Goal: Find specific page/section: Find specific page/section

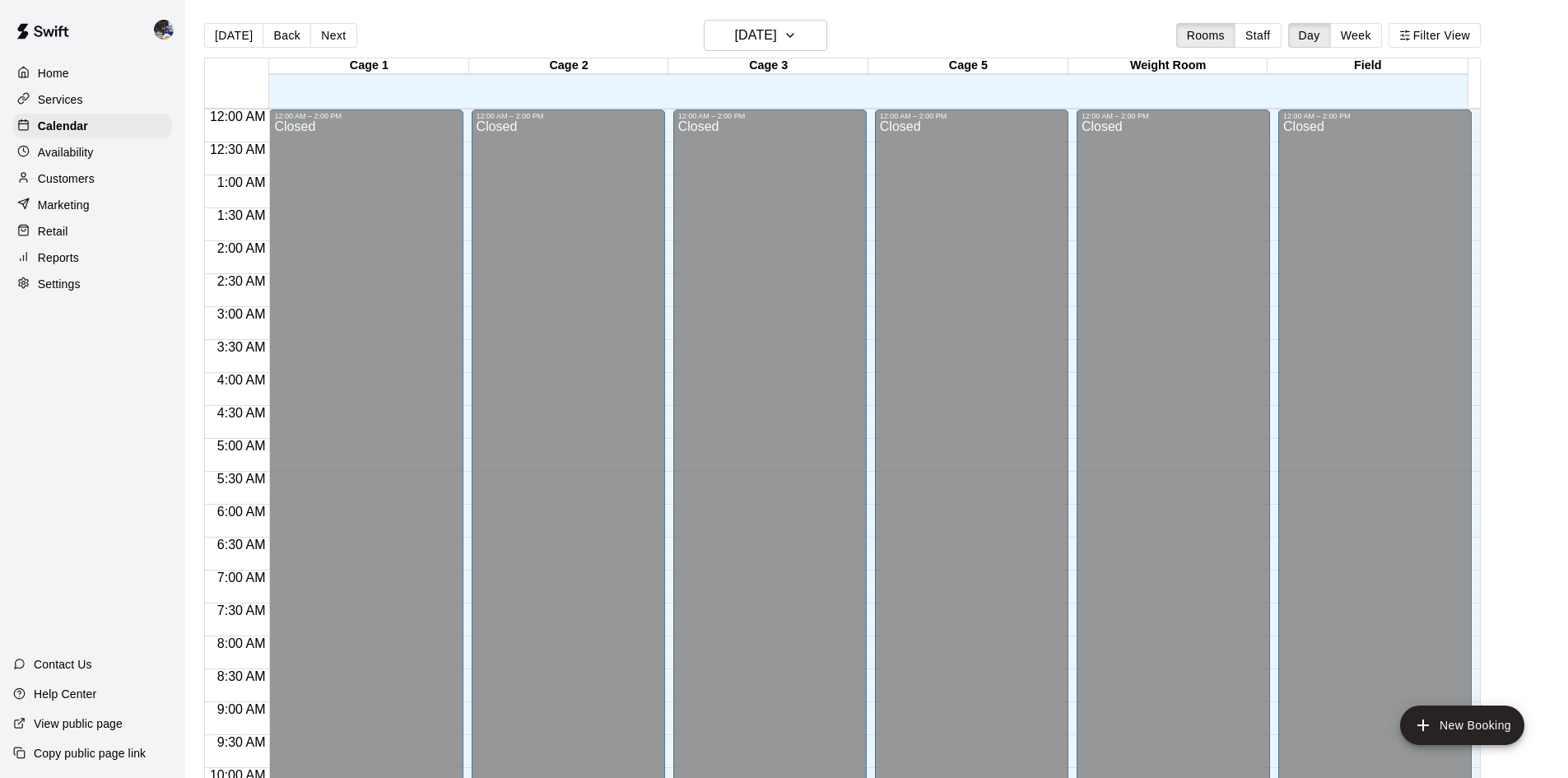
scroll to position [844, 0]
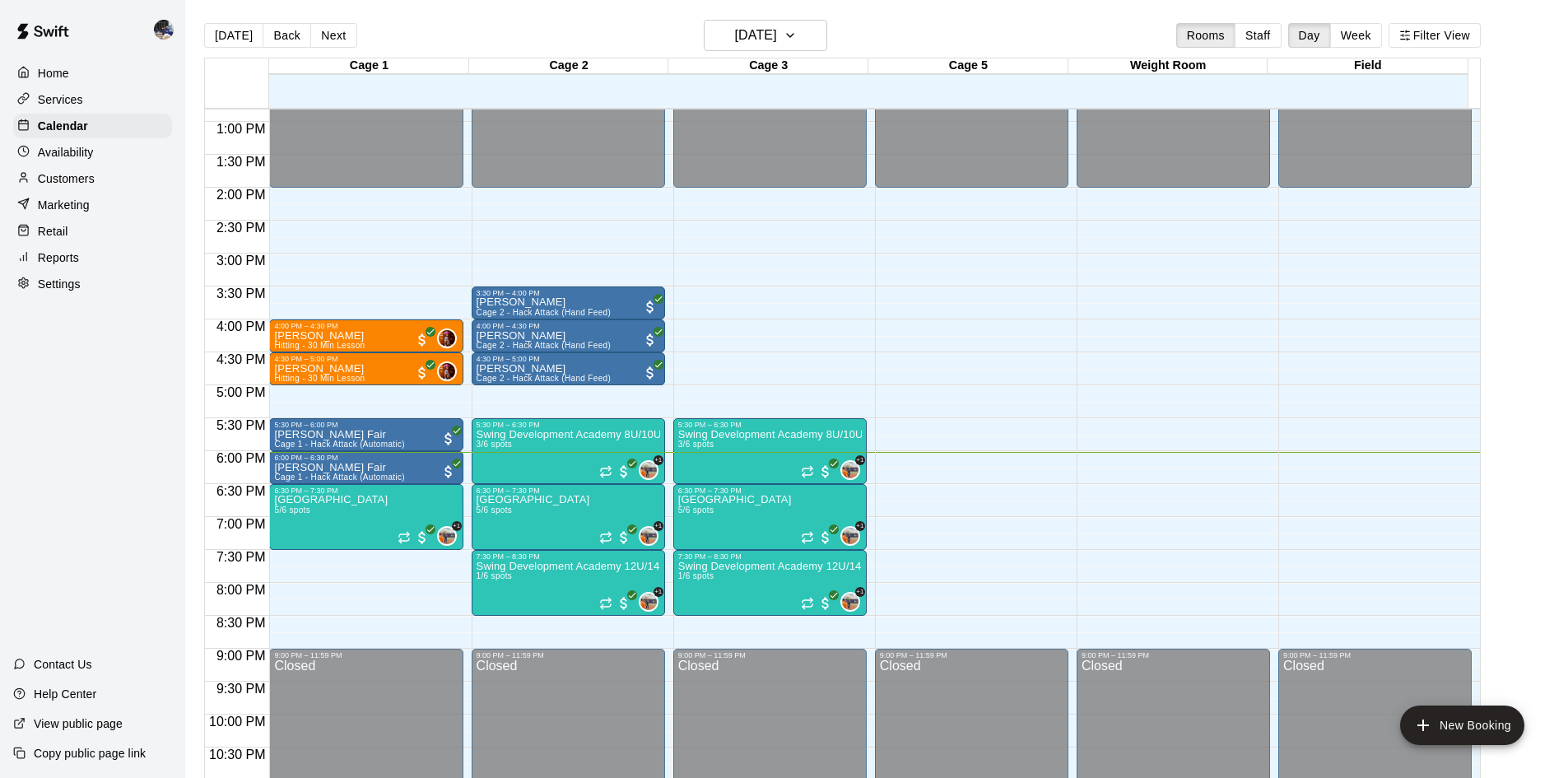
click at [57, 184] on p "Customers" at bounding box center [66, 179] width 57 height 17
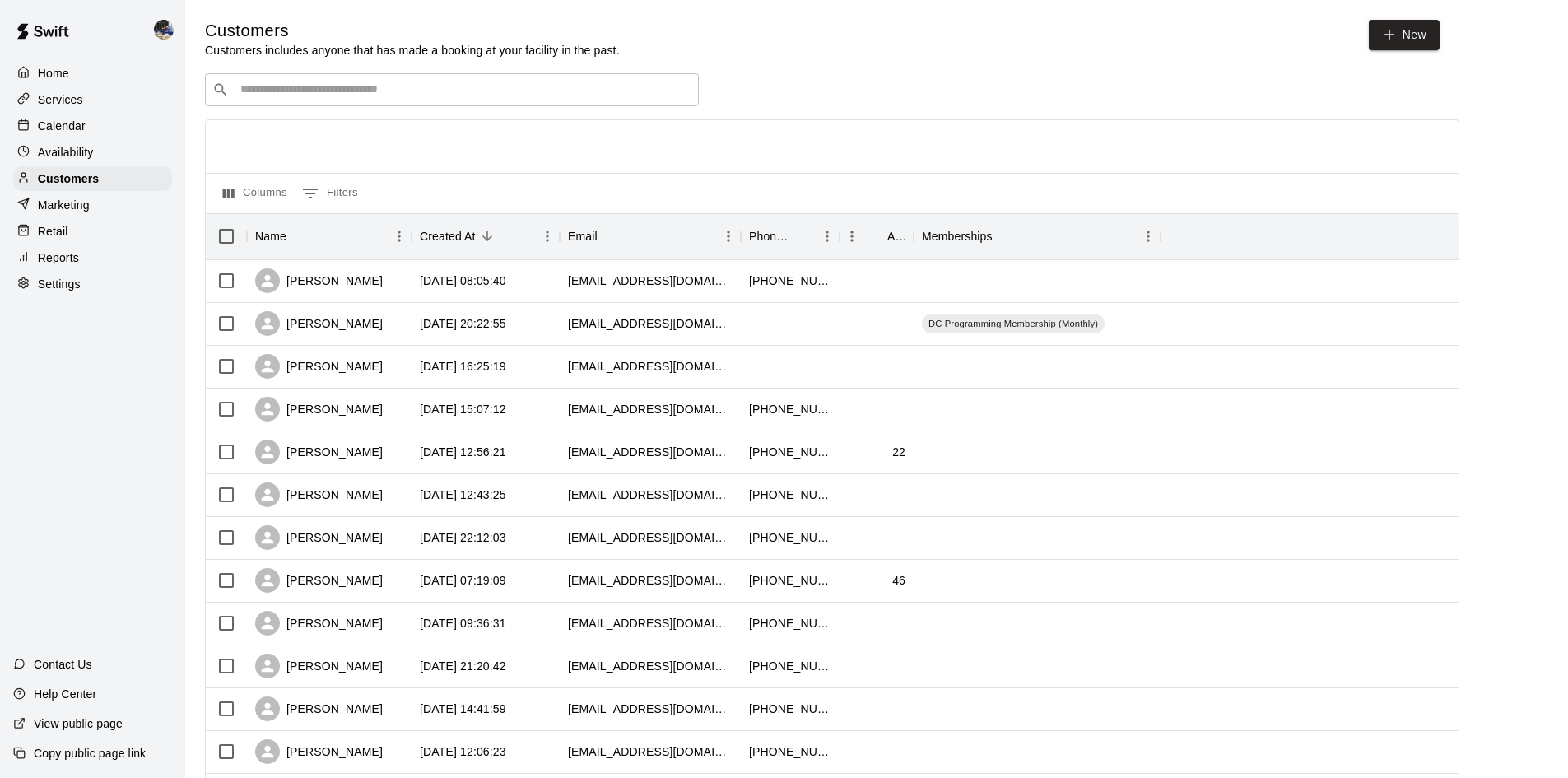
click at [414, 76] on div "​ ​" at bounding box center [451, 89] width 494 height 33
click at [414, 84] on input "Search customers by name or email" at bounding box center [463, 90] width 456 height 17
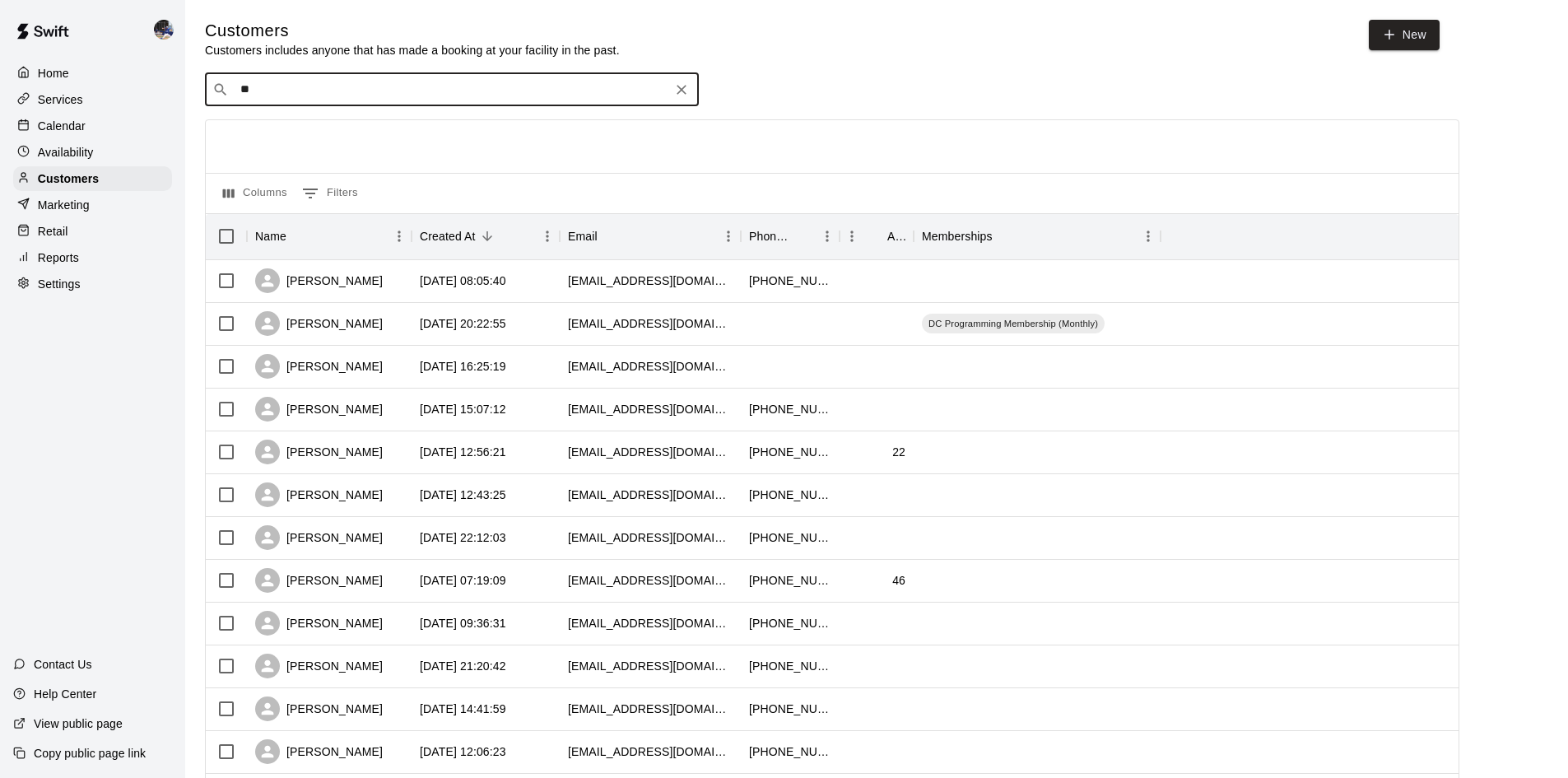
type input "*"
click at [270, 104] on div "​ ​" at bounding box center [451, 89] width 494 height 33
type input "*****"
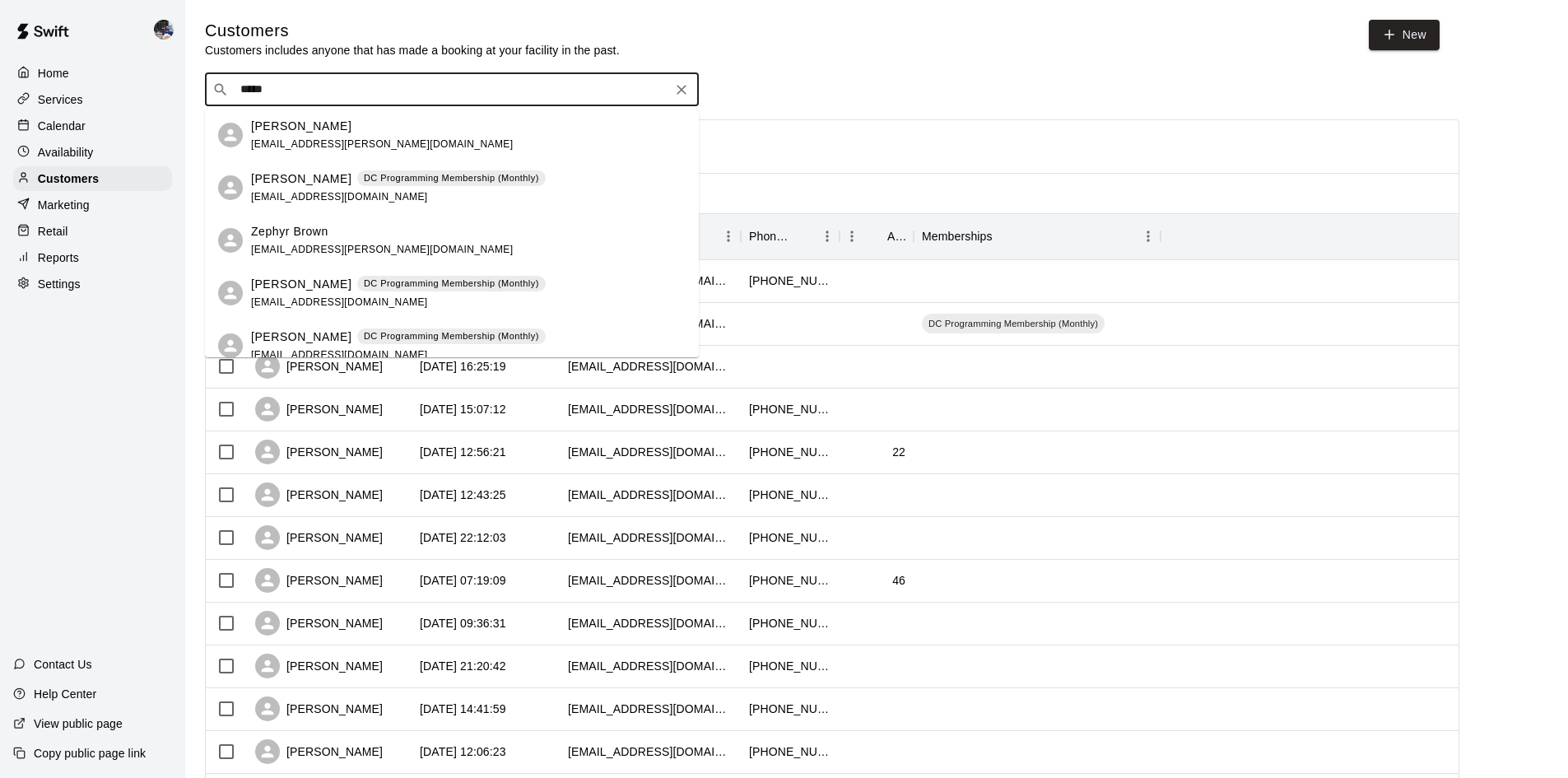
click at [332, 197] on span "[EMAIL_ADDRESS][DOMAIN_NAME]" at bounding box center [339, 197] width 177 height 12
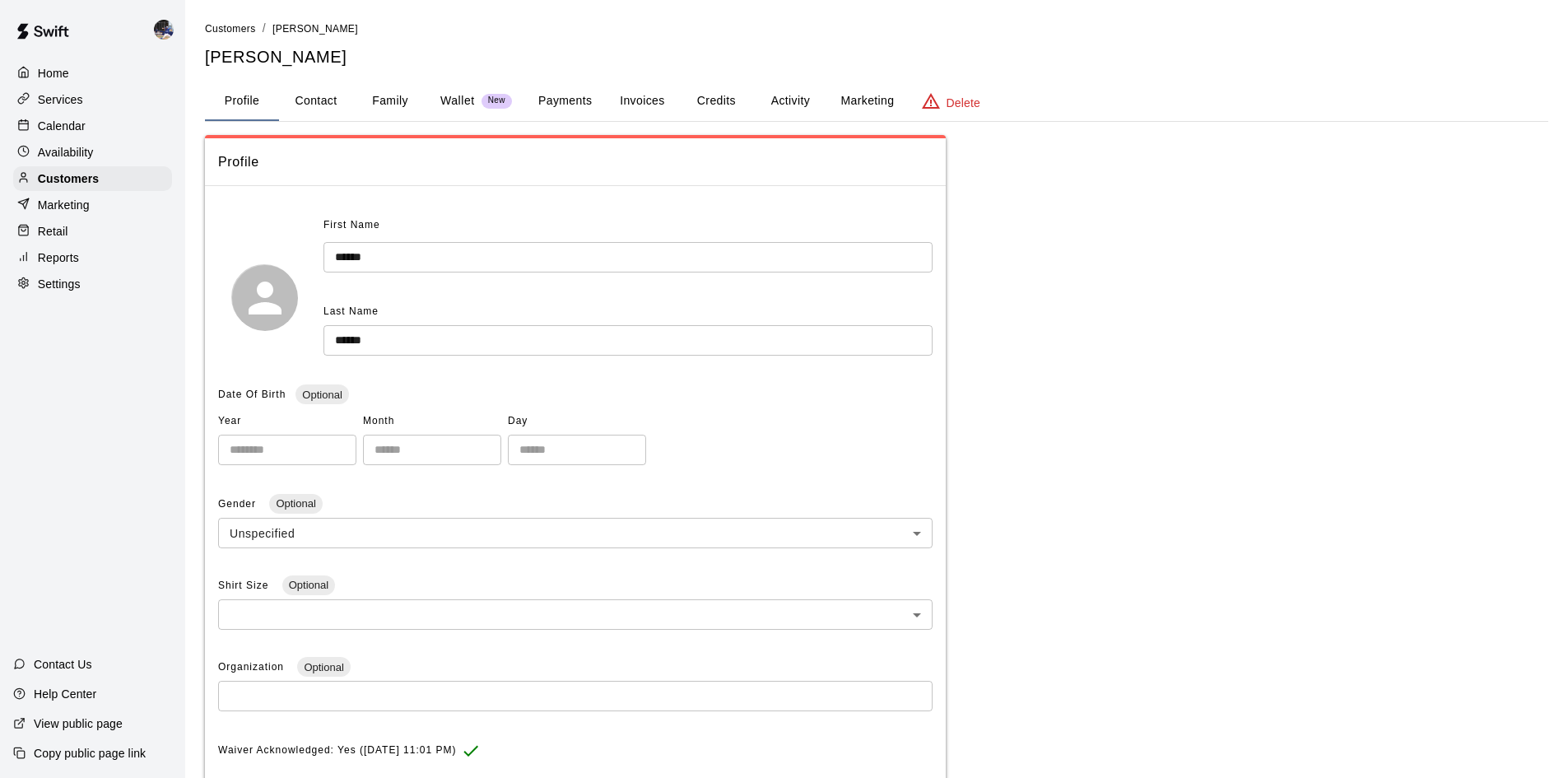
click at [725, 99] on button "Credits" at bounding box center [716, 101] width 74 height 40
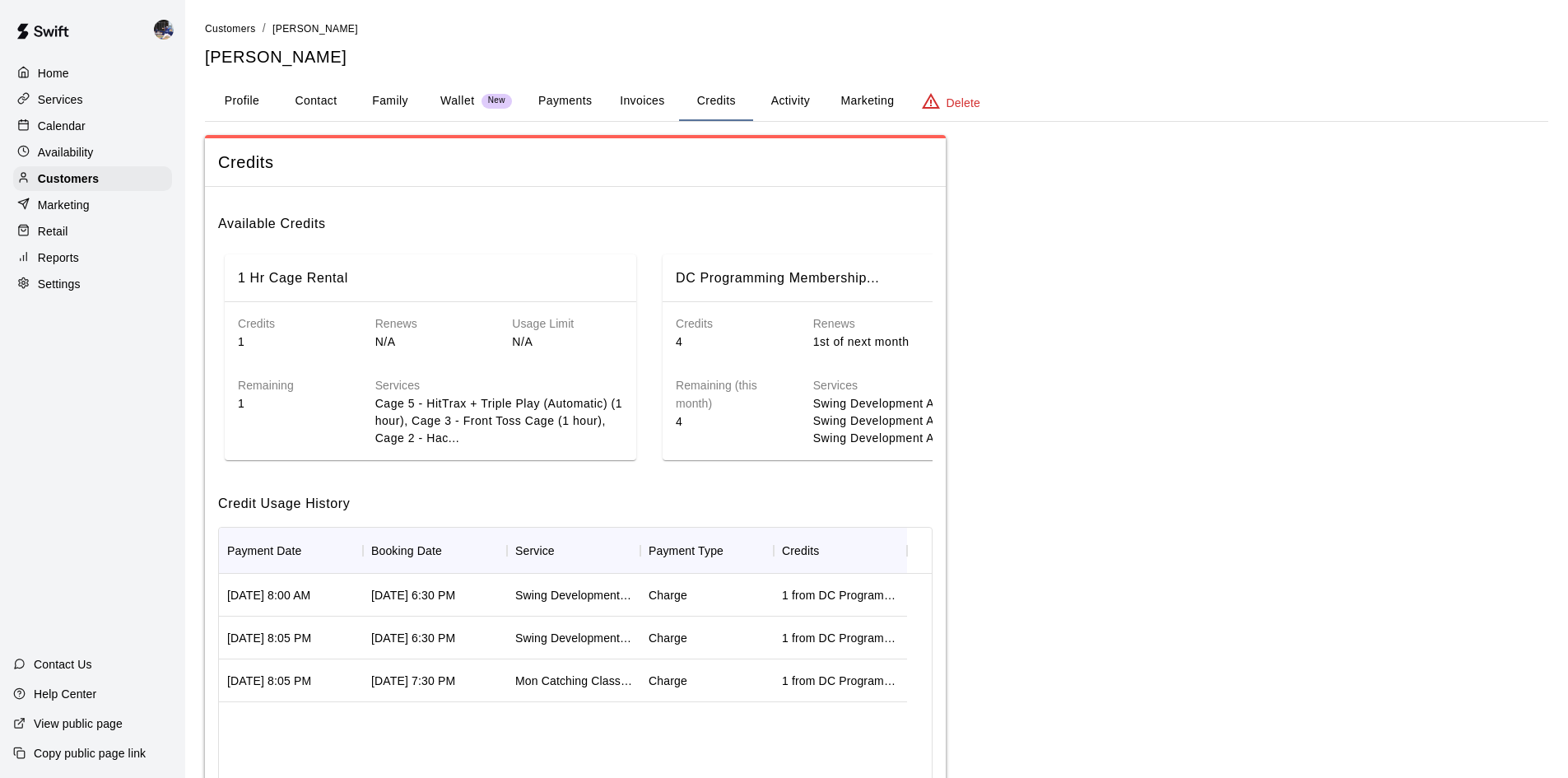
click at [579, 100] on button "Payments" at bounding box center [565, 101] width 80 height 40
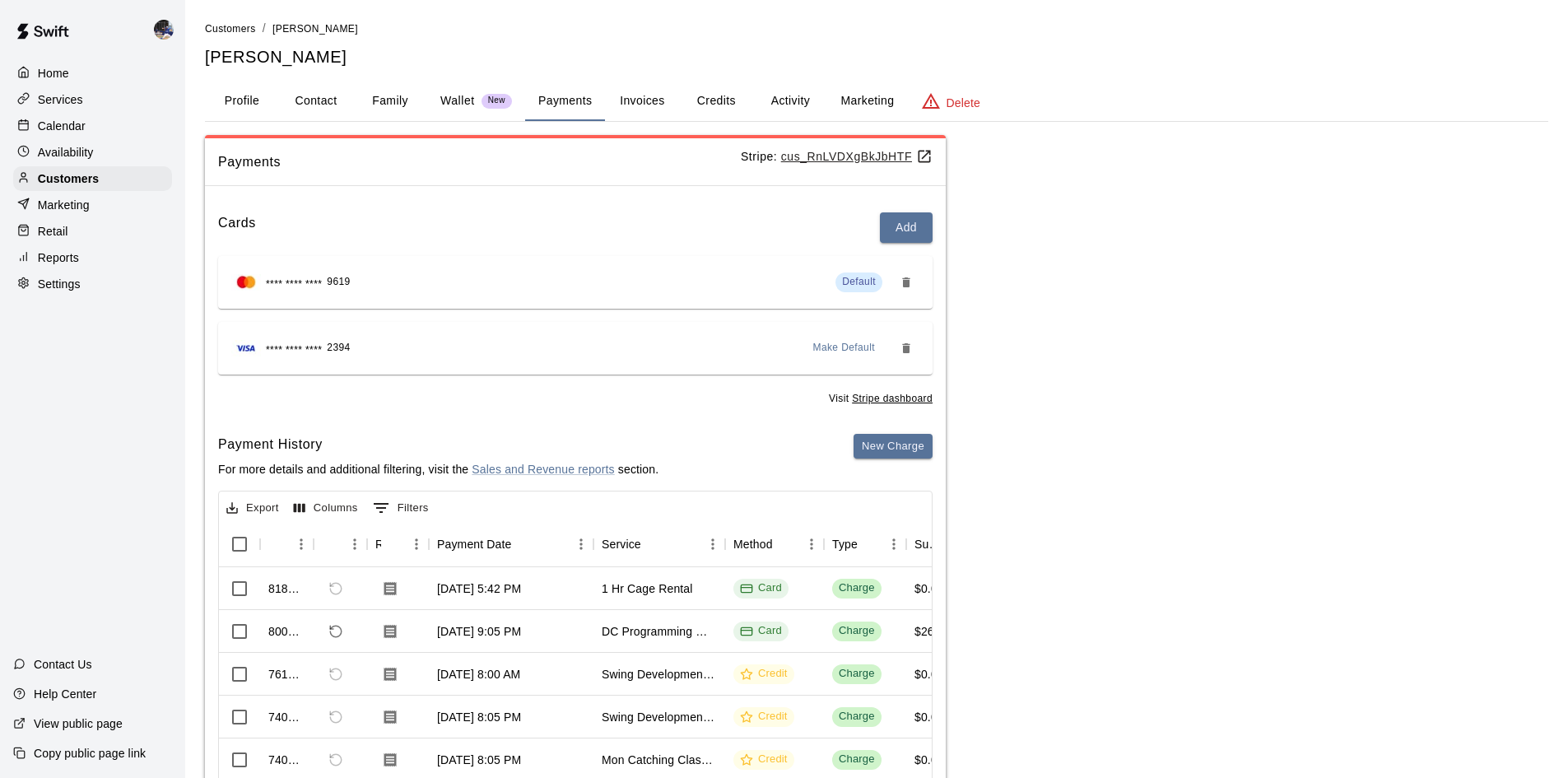
click at [402, 96] on button "Family" at bounding box center [390, 101] width 74 height 40
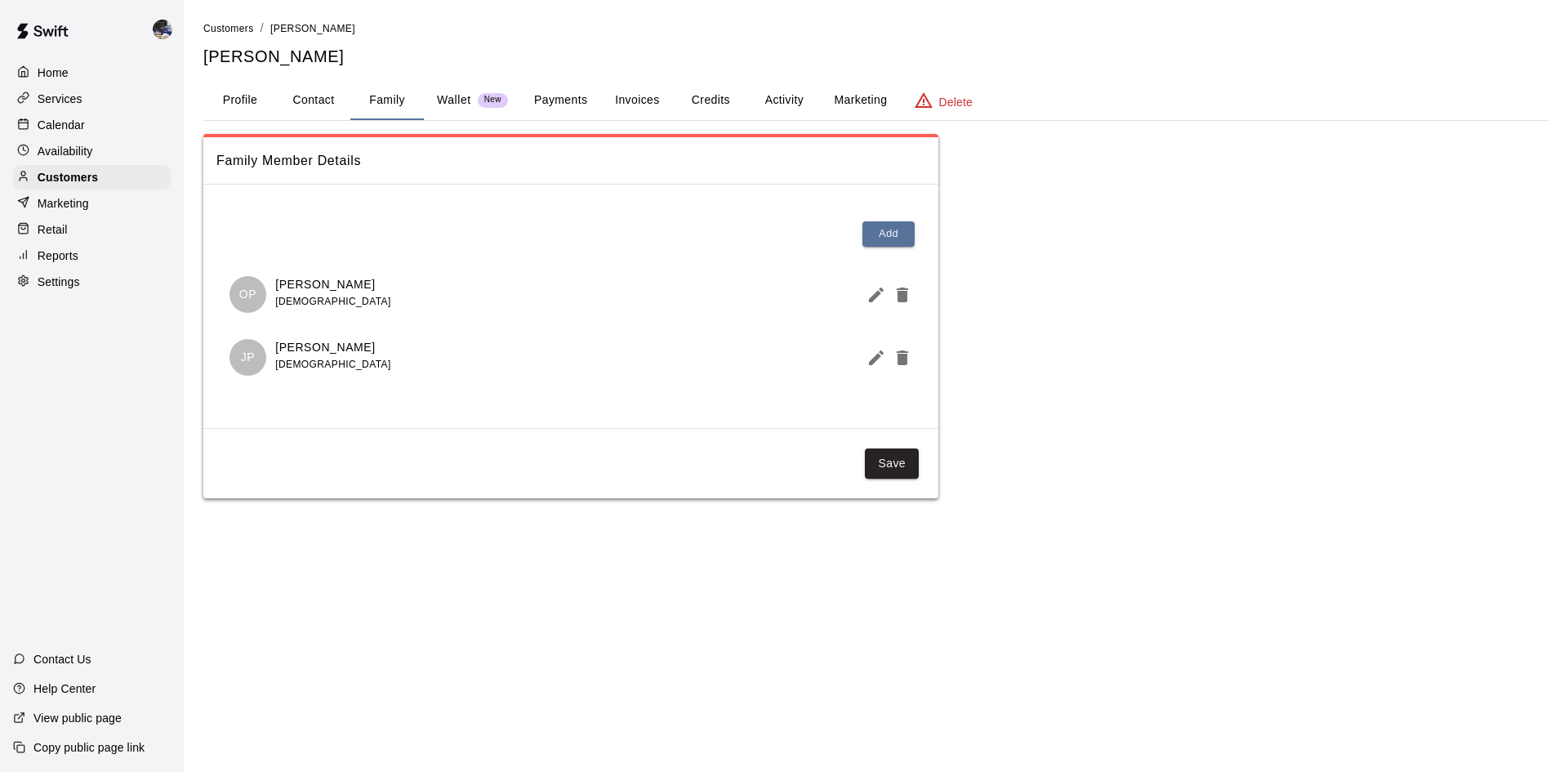
drag, startPoint x: 354, startPoint y: 281, endPoint x: 271, endPoint y: 284, distance: 83.1
click at [271, 284] on div "OP [PERSON_NAME] [DEMOGRAPHIC_DATA]" at bounding box center [570, 295] width 682 height 37
click at [276, 219] on div at bounding box center [546, 217] width 633 height 12
click at [568, 103] on button "Payments" at bounding box center [560, 100] width 80 height 39
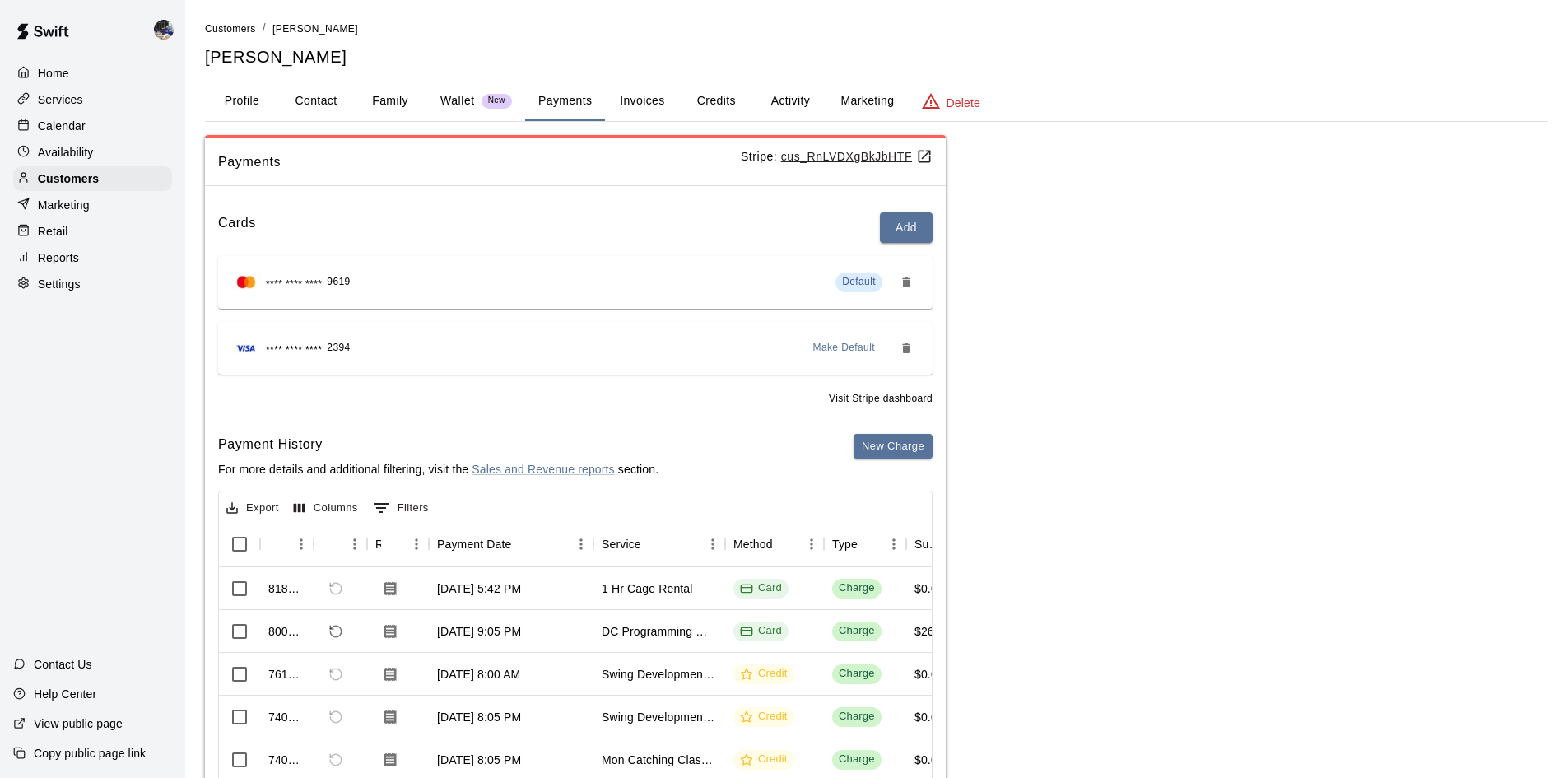
click at [643, 113] on button "Invoices" at bounding box center [642, 101] width 74 height 40
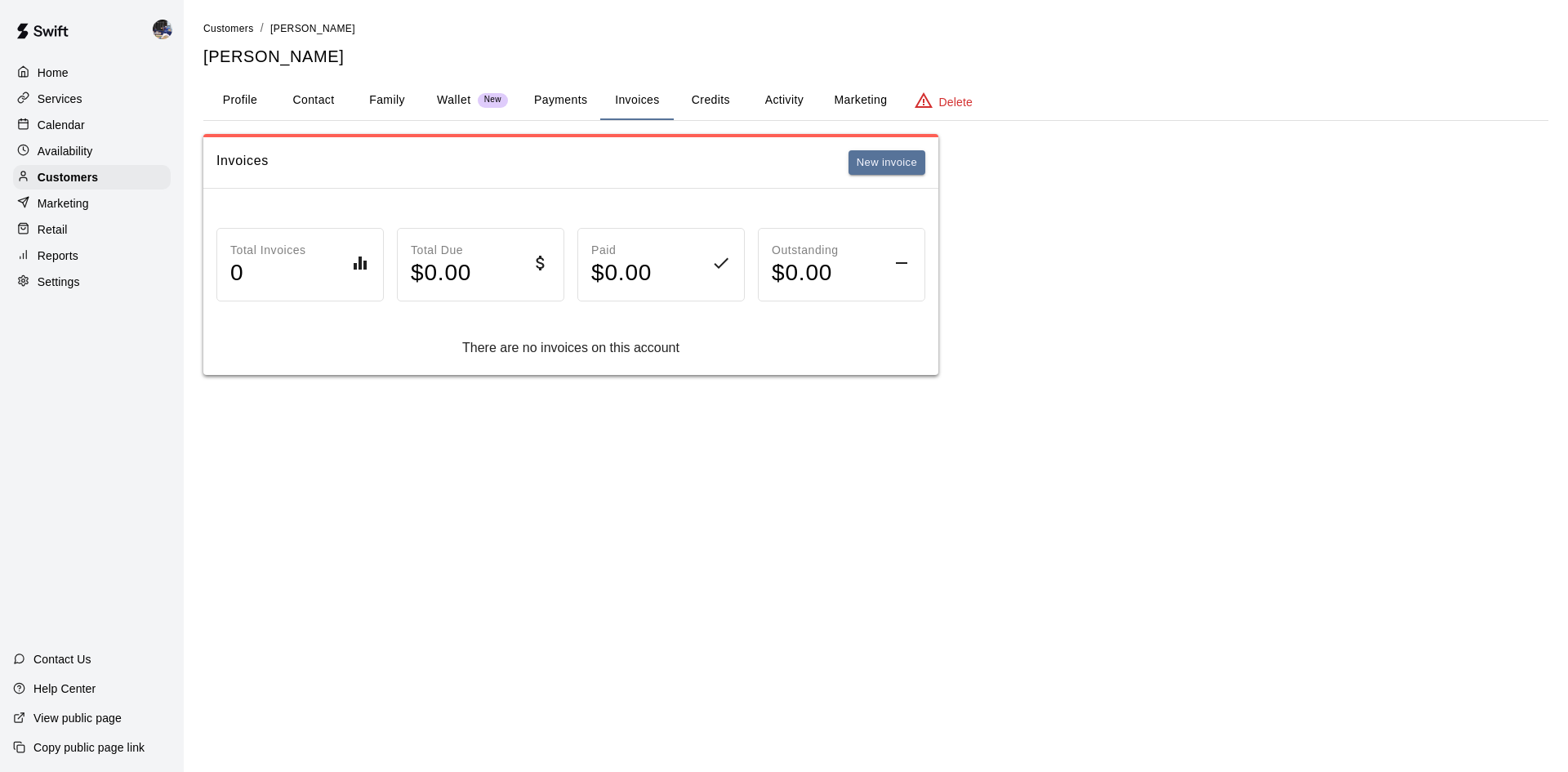
click at [556, 109] on button "Payments" at bounding box center [560, 100] width 80 height 39
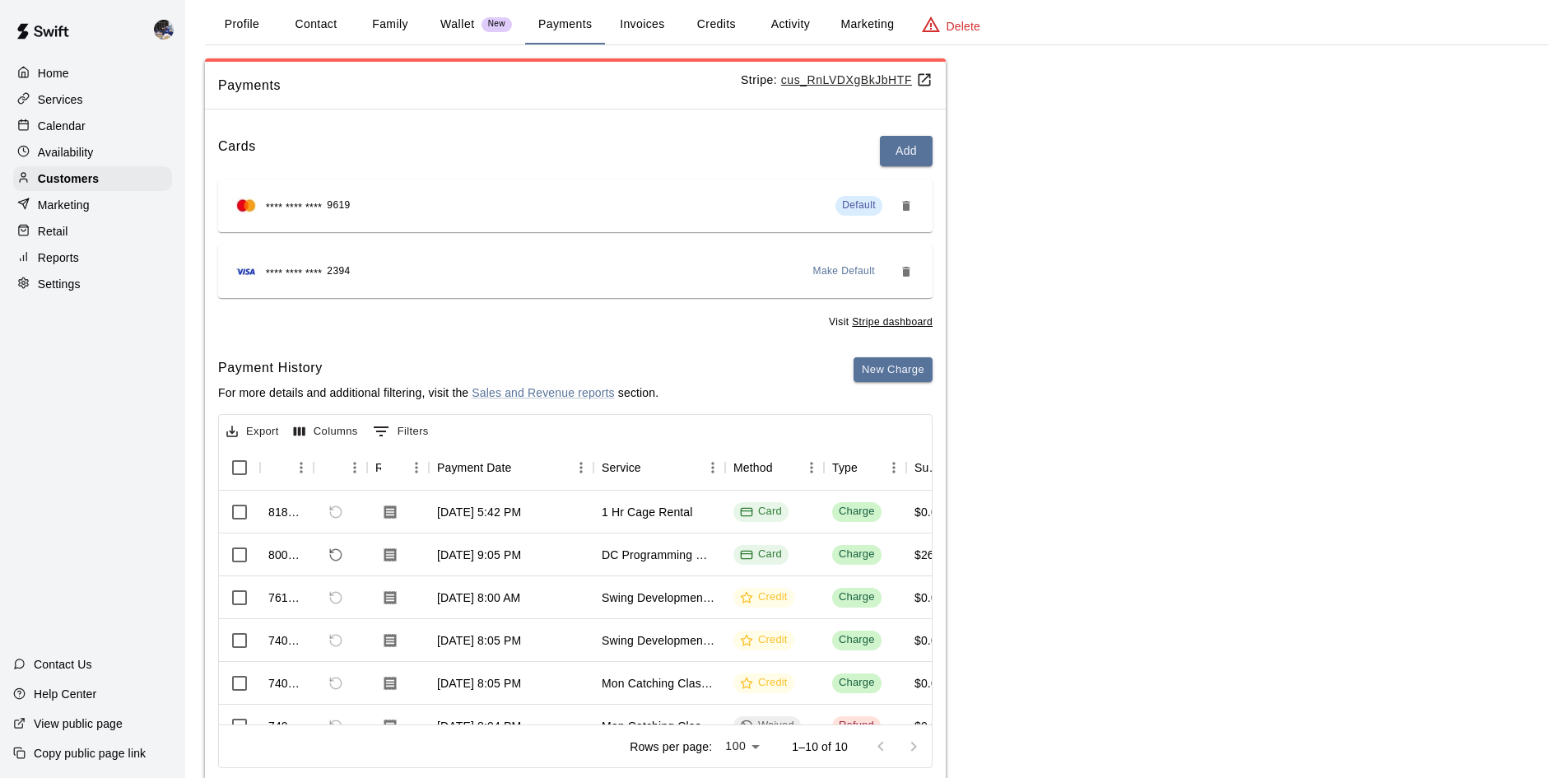
click at [460, 28] on p "Wallet" at bounding box center [457, 24] width 35 height 17
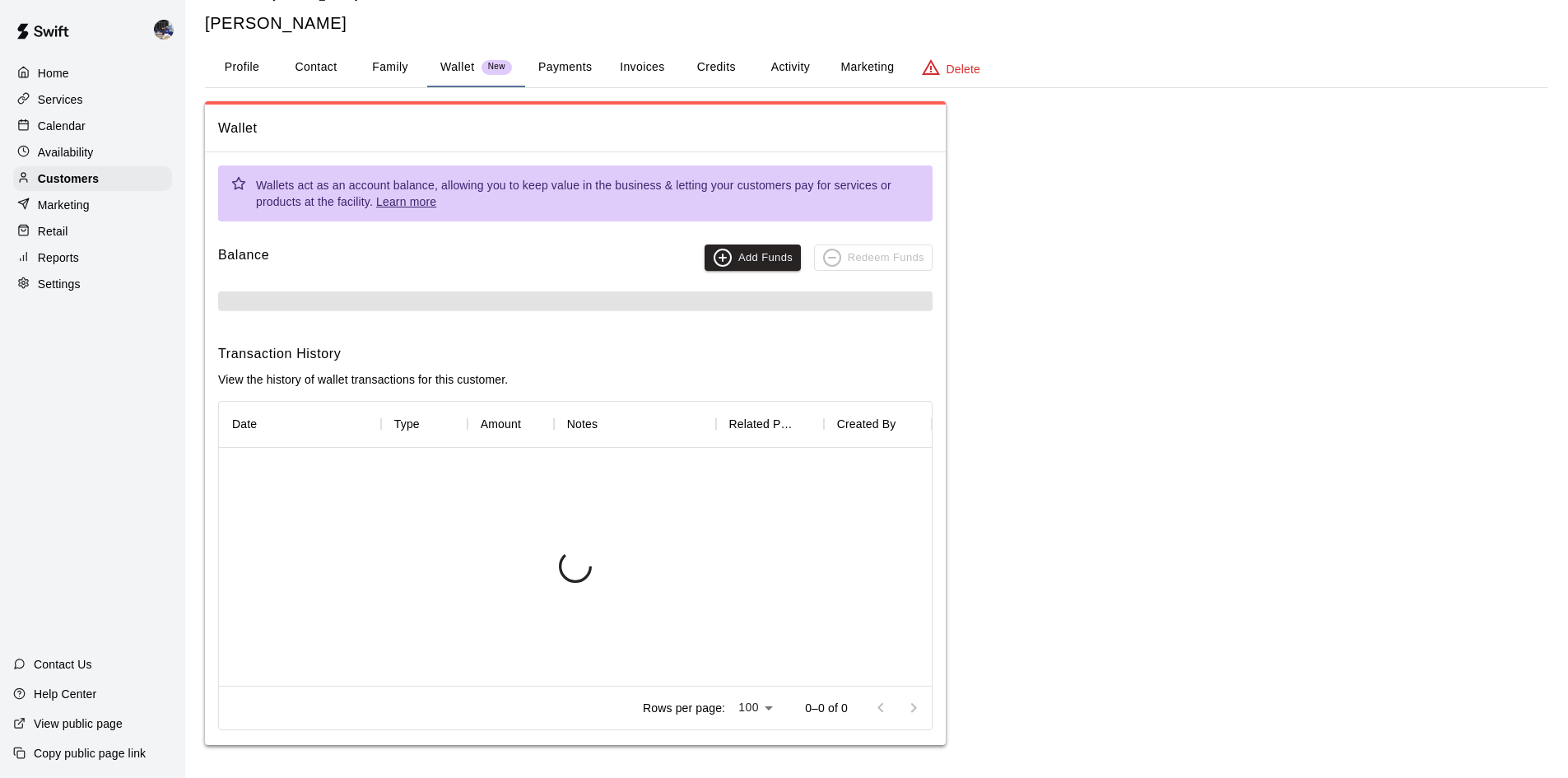
scroll to position [35, 0]
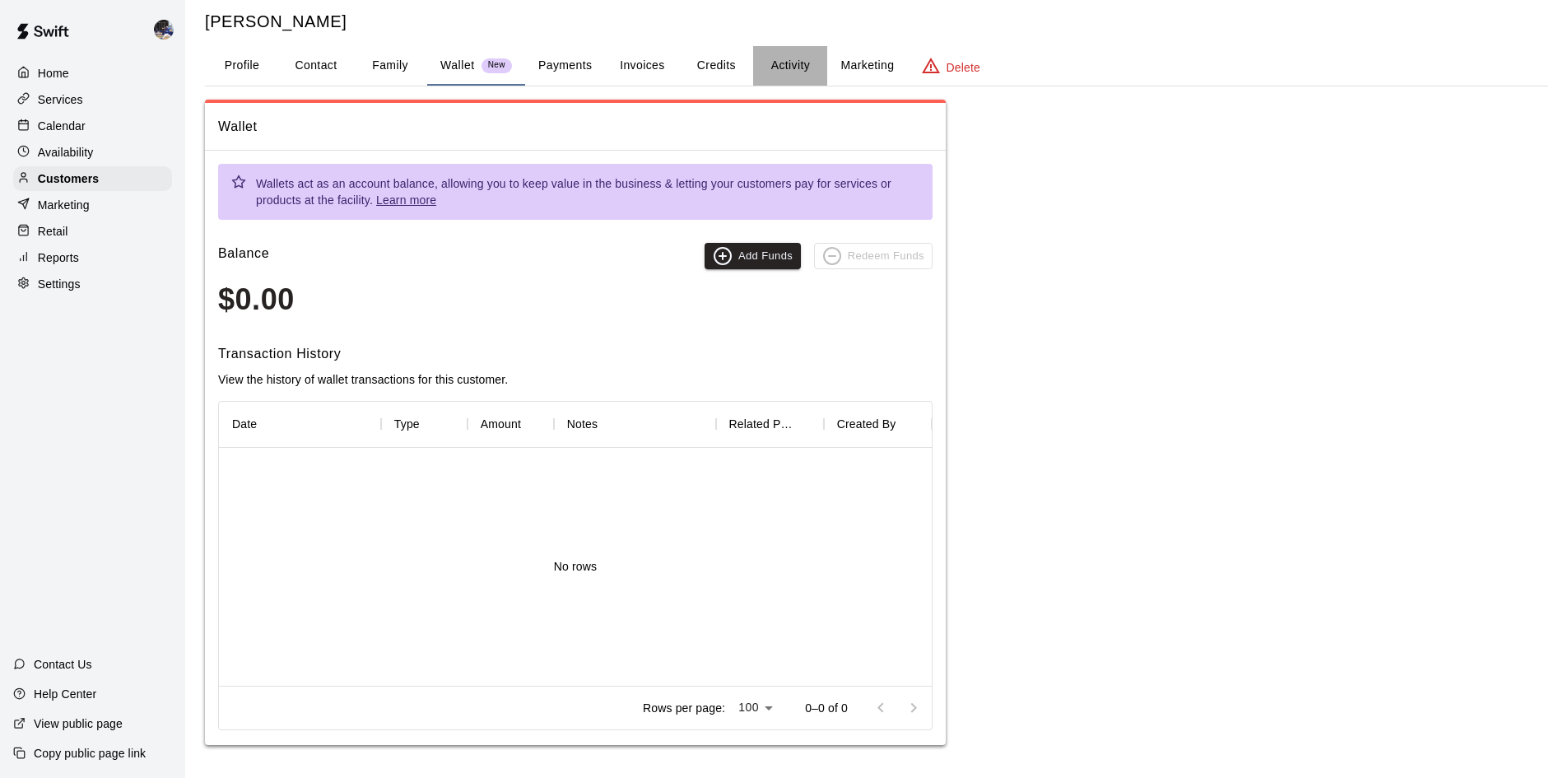
click at [791, 68] on button "Activity" at bounding box center [790, 66] width 74 height 40
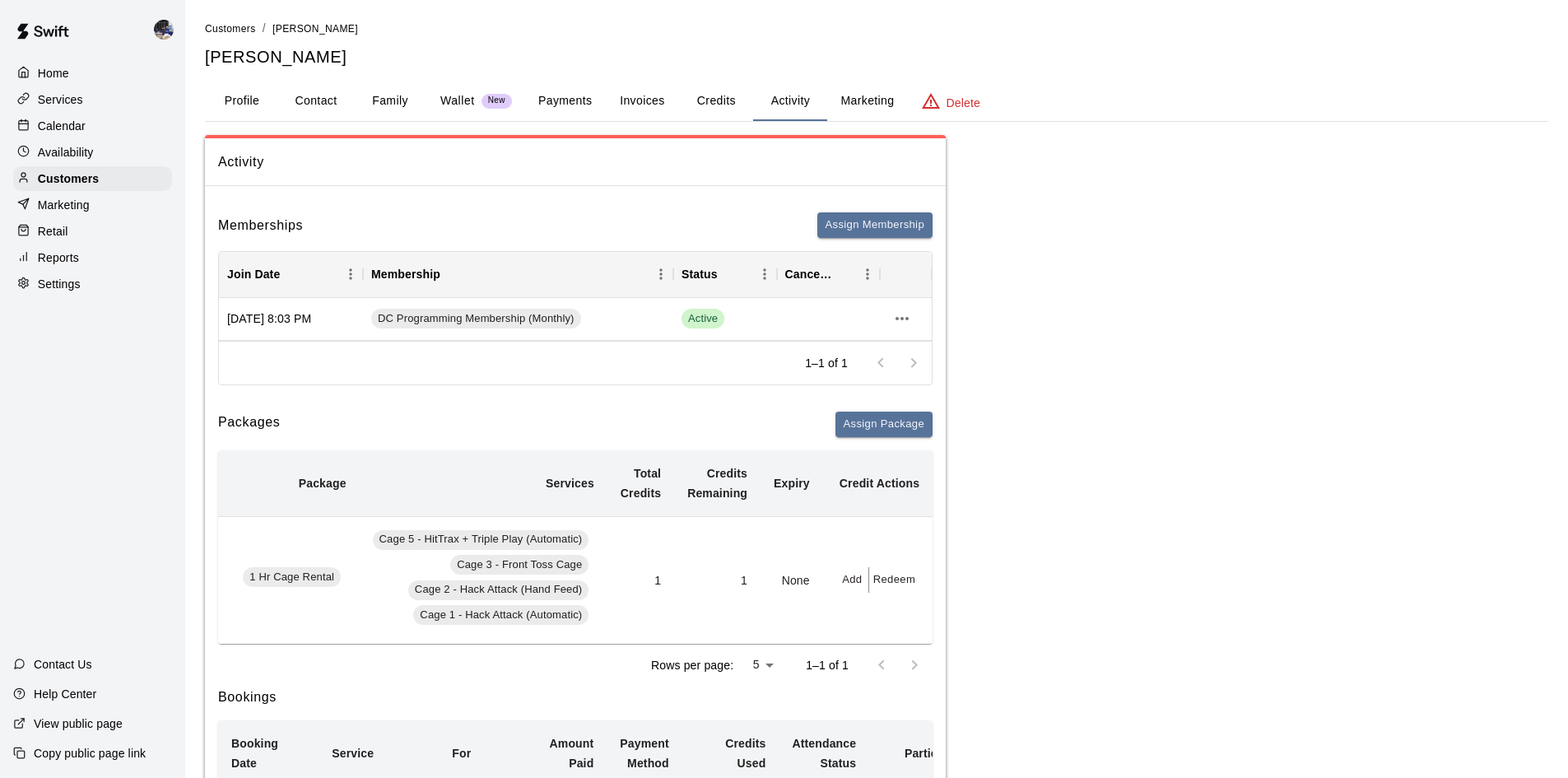
scroll to position [0, 0]
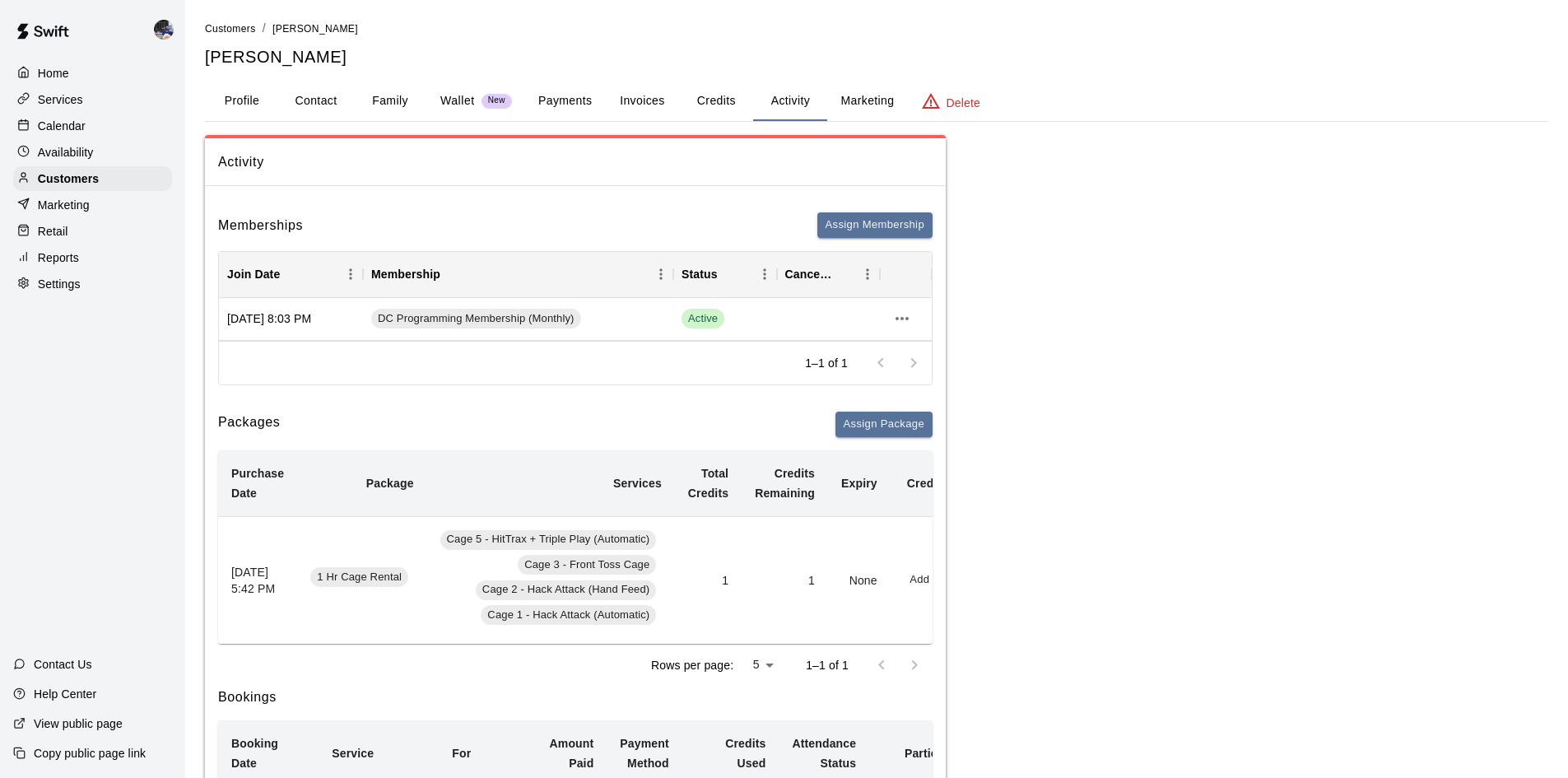
click at [63, 134] on p "Calendar" at bounding box center [62, 126] width 48 height 17
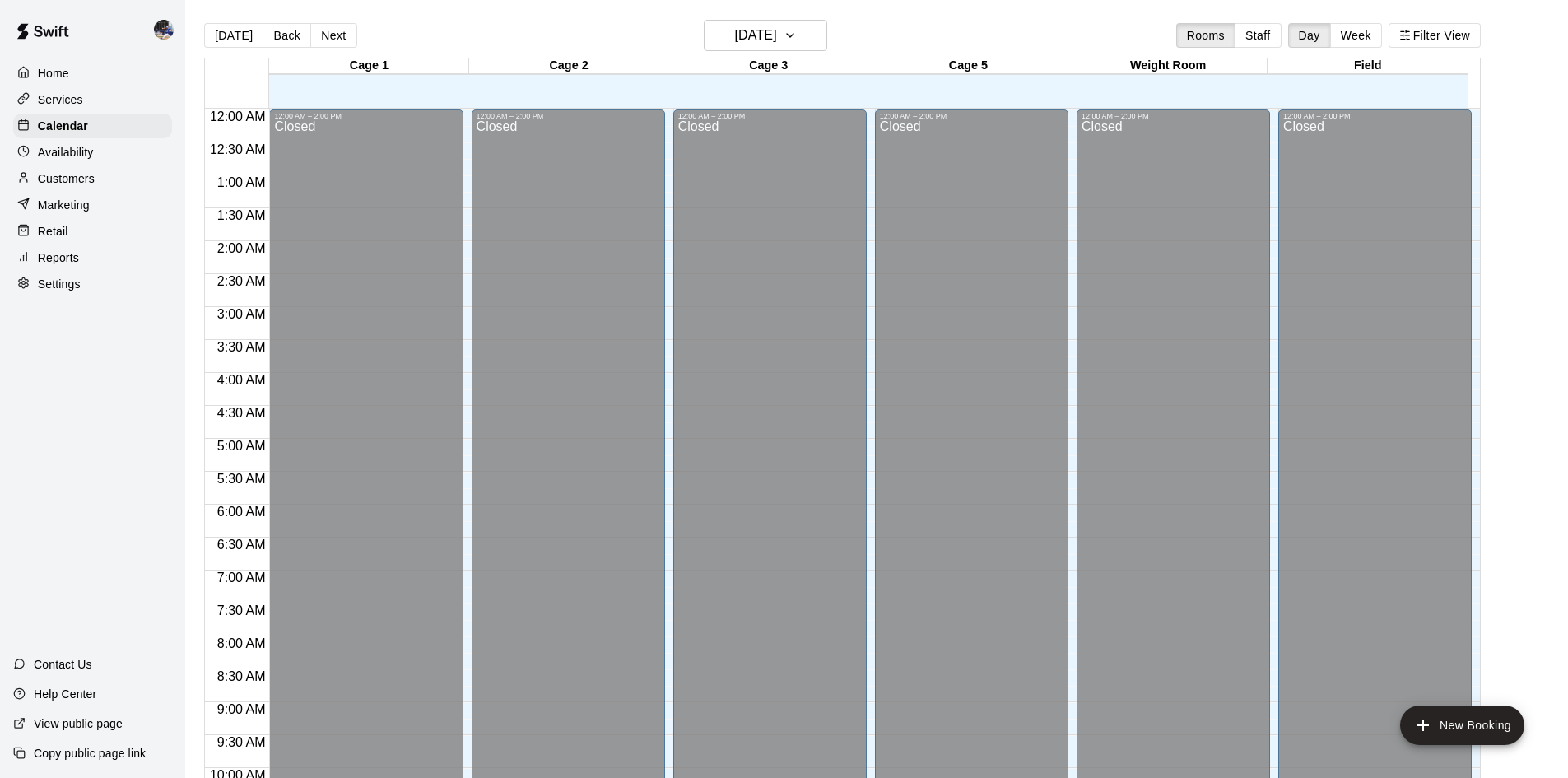
scroll to position [844, 0]
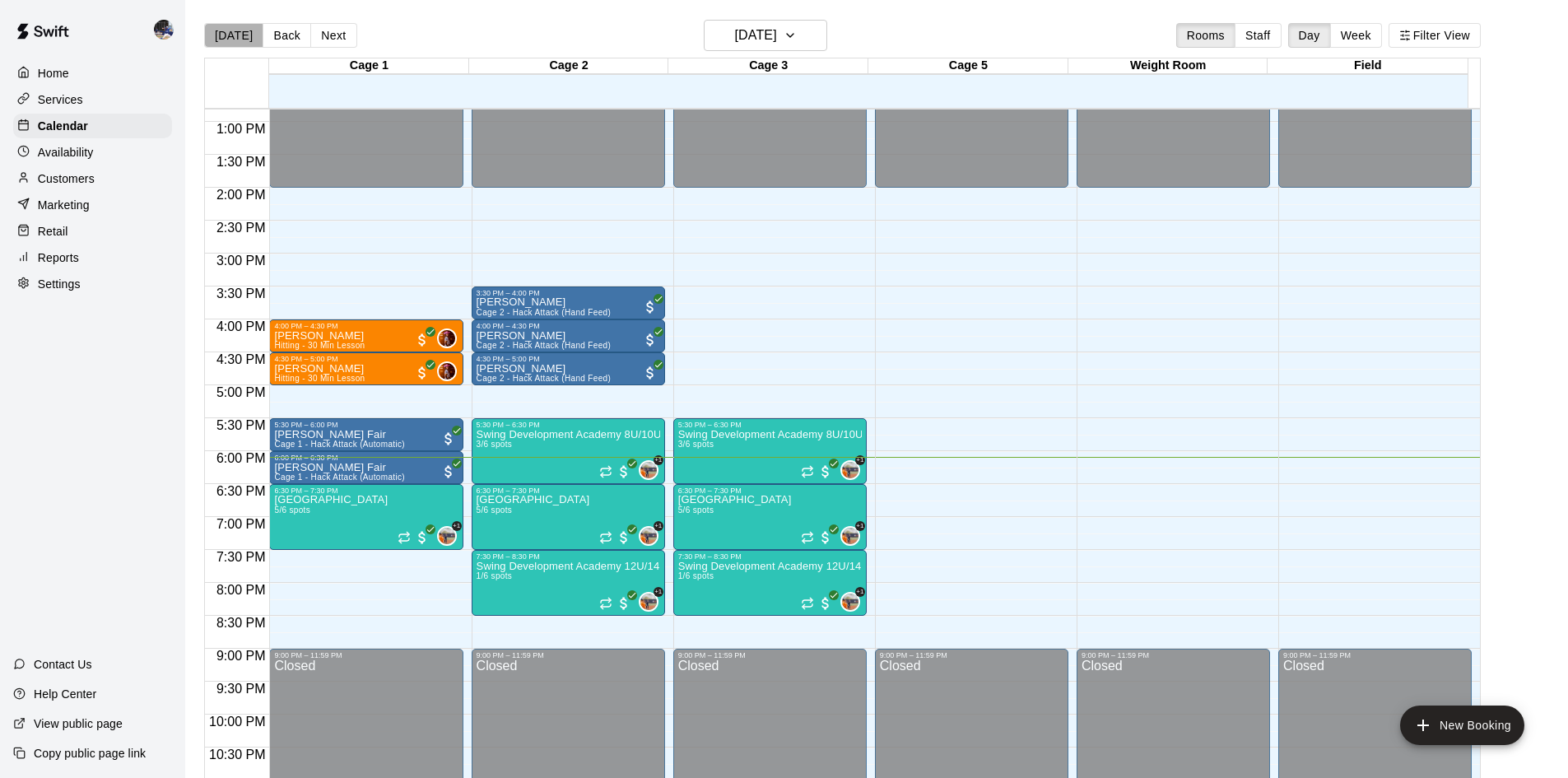
click at [233, 39] on button "[DATE]" at bounding box center [234, 35] width 59 height 24
click at [84, 175] on p "Customers" at bounding box center [66, 179] width 57 height 17
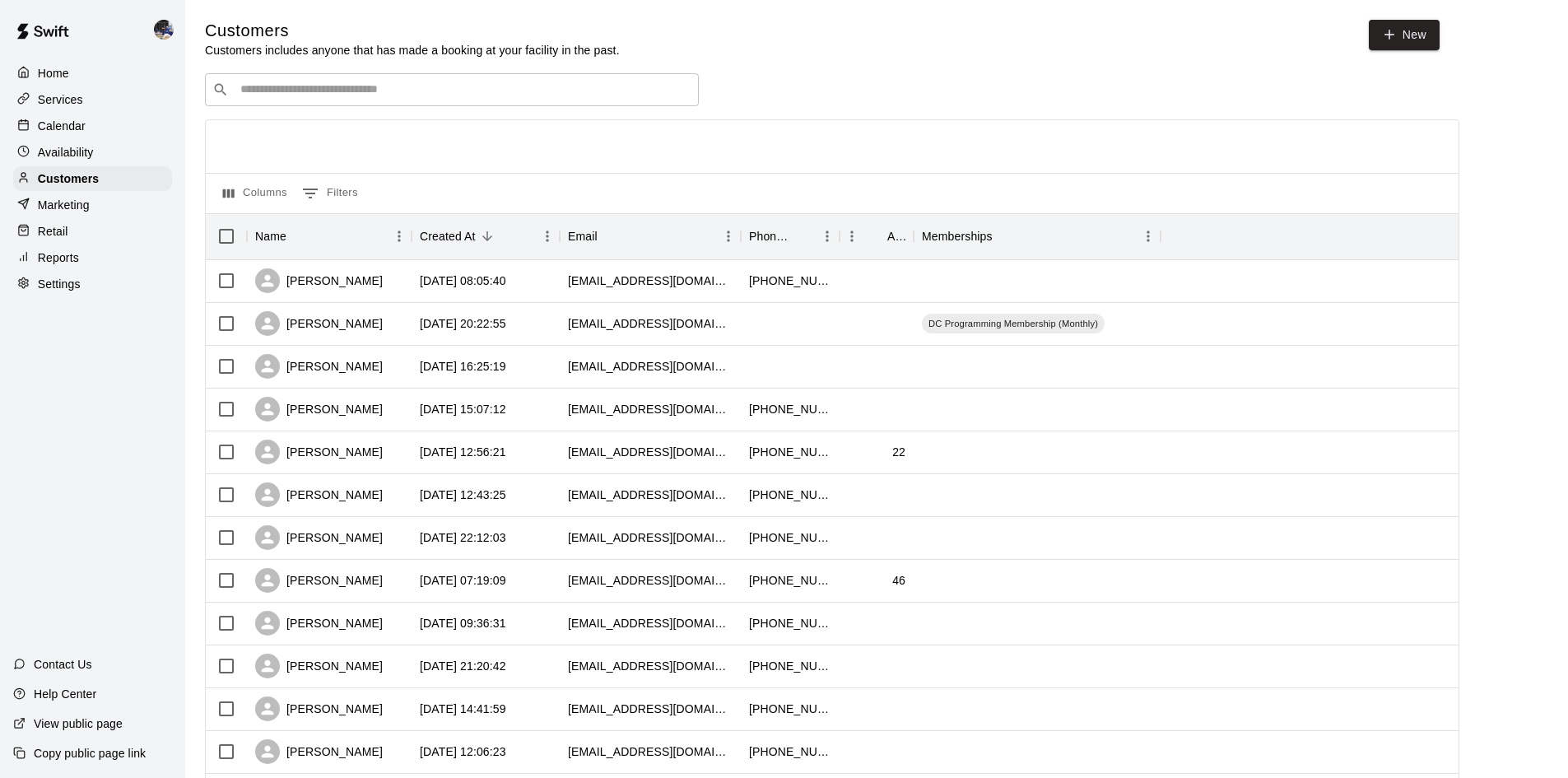
click at [270, 91] on input "Search customers by name or email" at bounding box center [463, 90] width 456 height 17
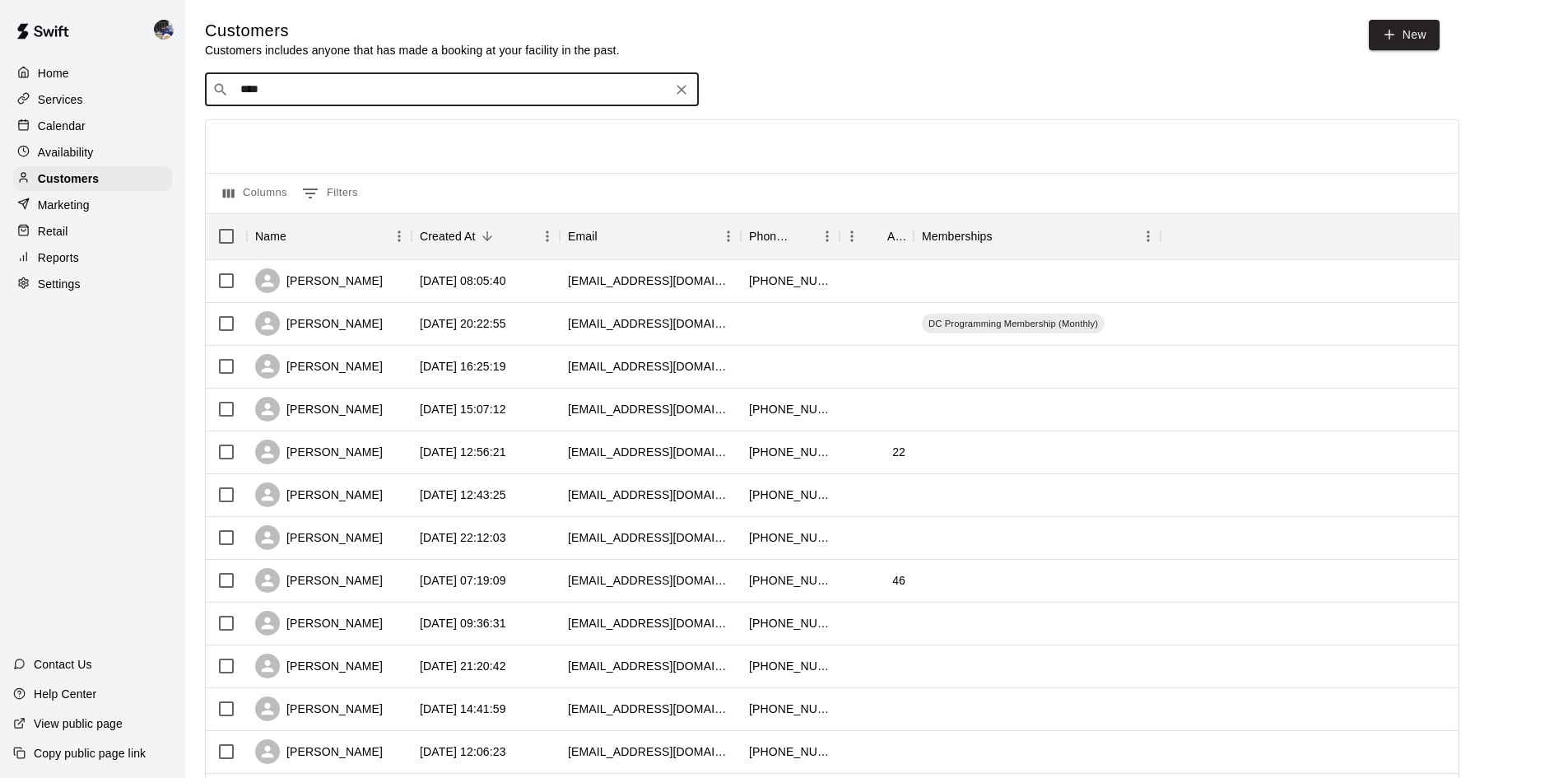
type input "*****"
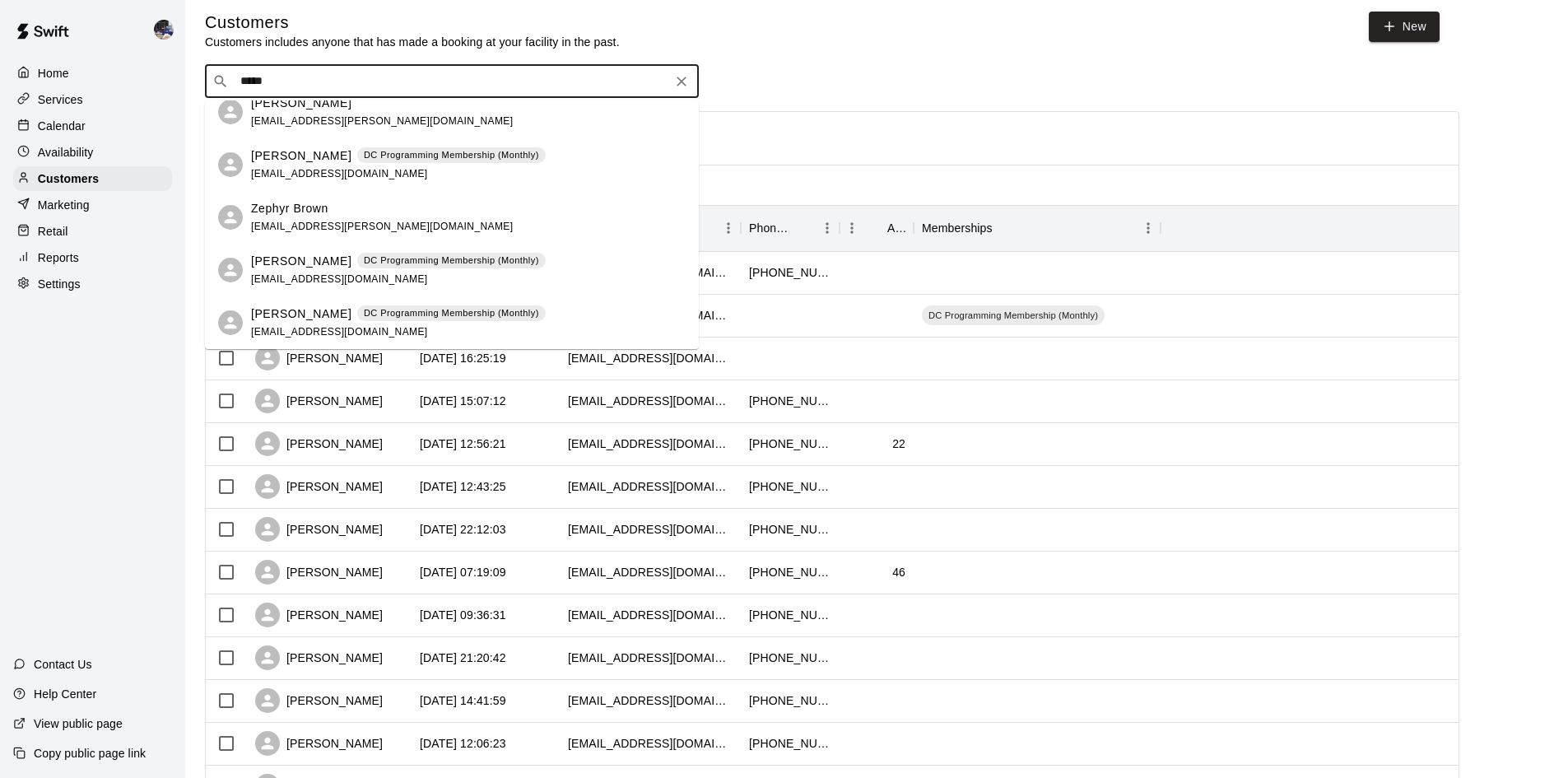
scroll to position [11, 0]
click at [327, 318] on div "[PERSON_NAME] DC Programming Membership (Monthly)" at bounding box center [397, 311] width 295 height 17
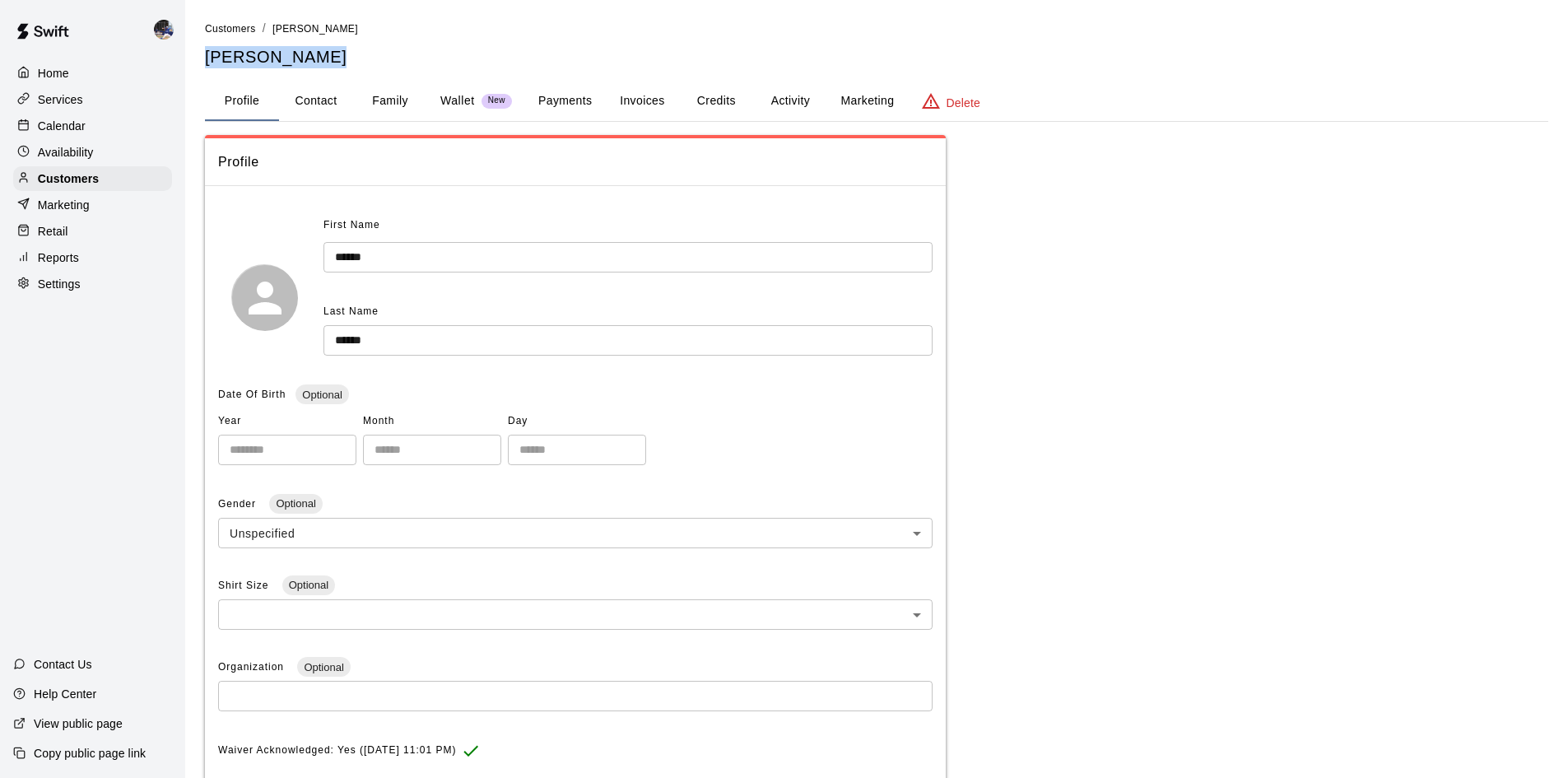
drag, startPoint x: 332, startPoint y: 48, endPoint x: 200, endPoint y: 52, distance: 132.1
click at [200, 52] on div "**********" at bounding box center [876, 541] width 1370 height 1044
copy h5 "[PERSON_NAME]"
click at [295, 59] on h5 "[PERSON_NAME]" at bounding box center [877, 57] width 1344 height 22
drag, startPoint x: 340, startPoint y: 54, endPoint x: 166, endPoint y: 61, distance: 174.1
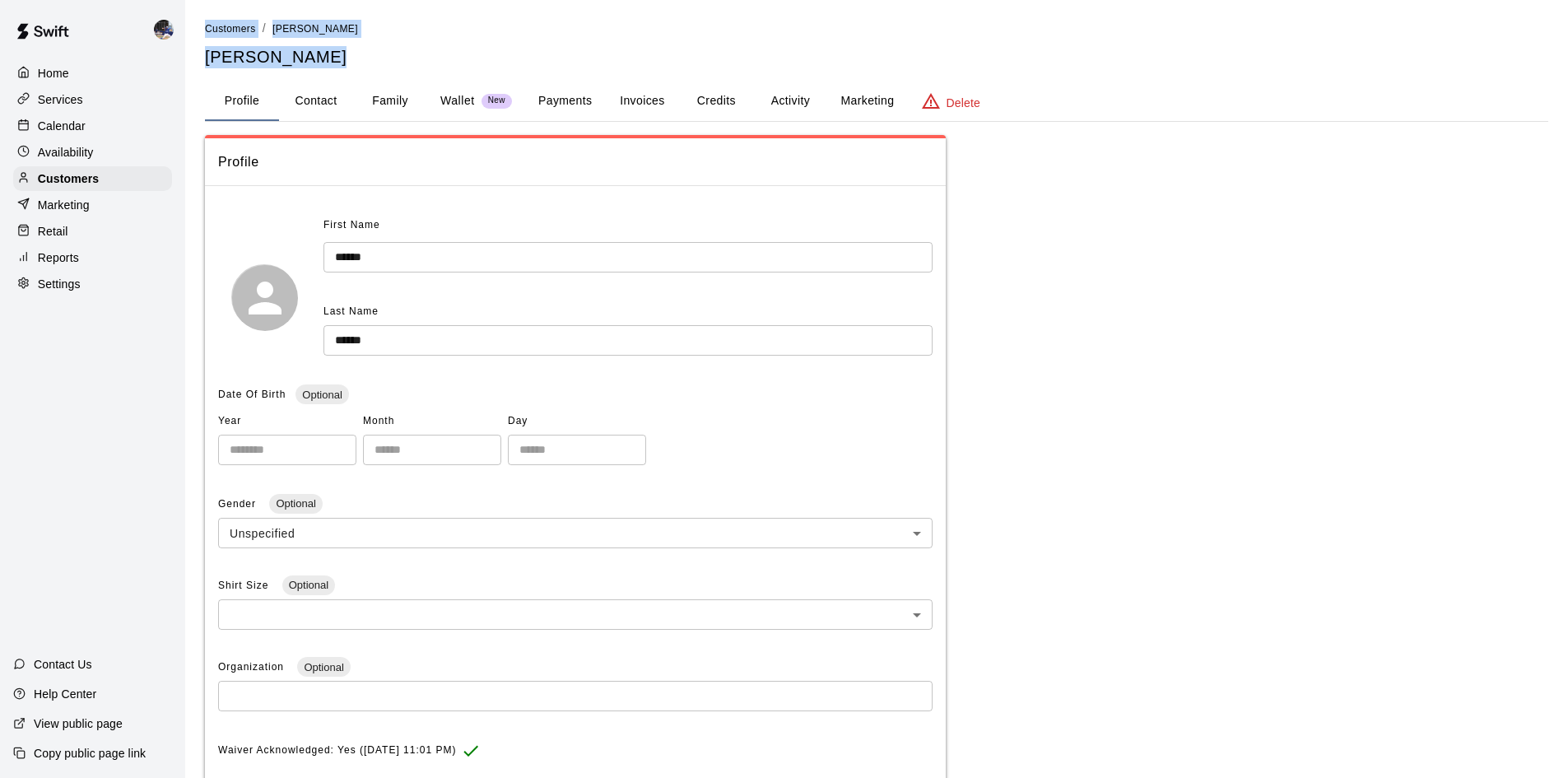
click at [166, 61] on div "**********" at bounding box center [784, 548] width 1568 height 1096
click at [230, 57] on h5 "[PERSON_NAME]" at bounding box center [877, 57] width 1344 height 22
click at [39, 125] on p "Calendar" at bounding box center [62, 126] width 48 height 17
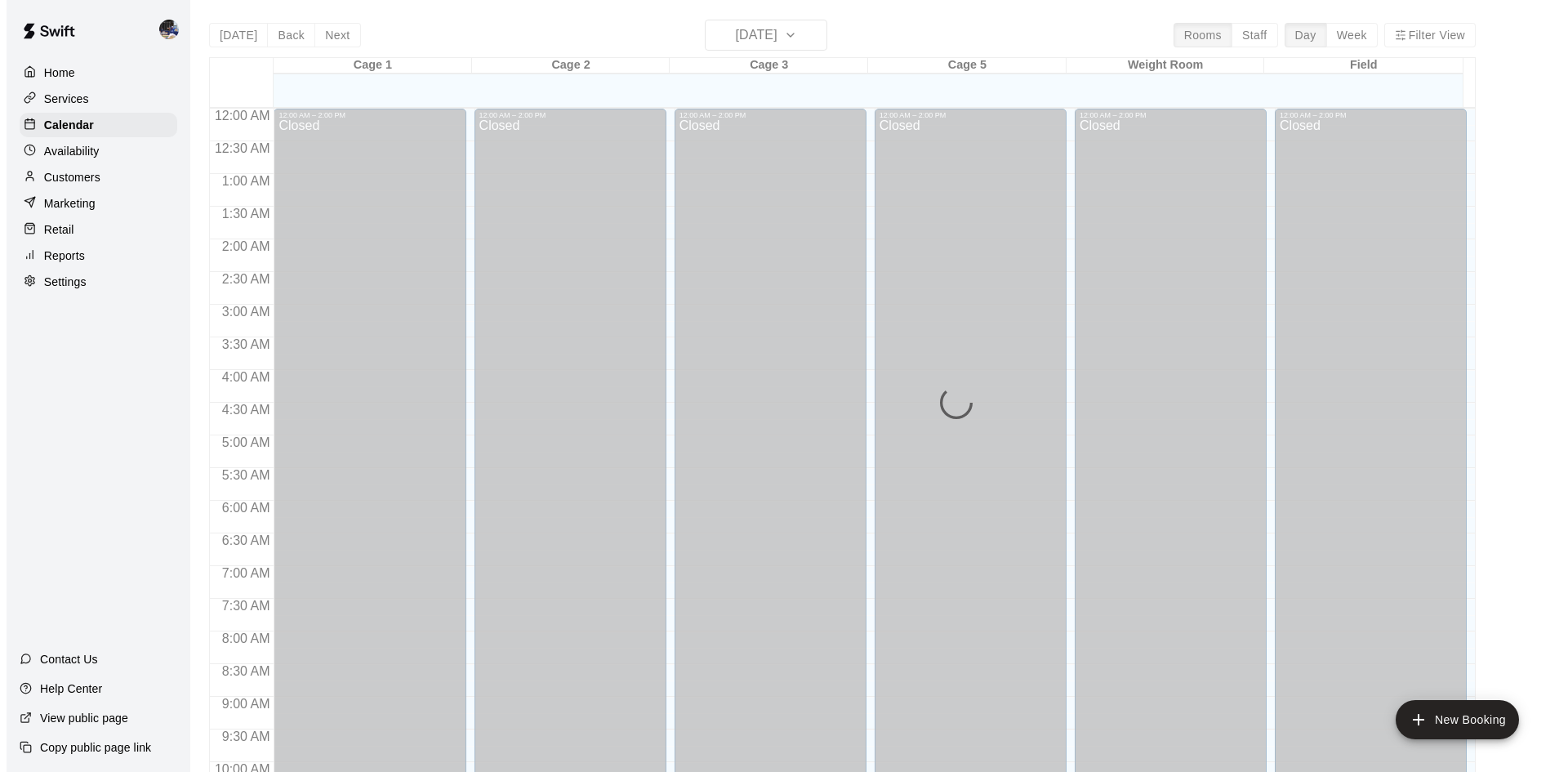
scroll to position [837, 0]
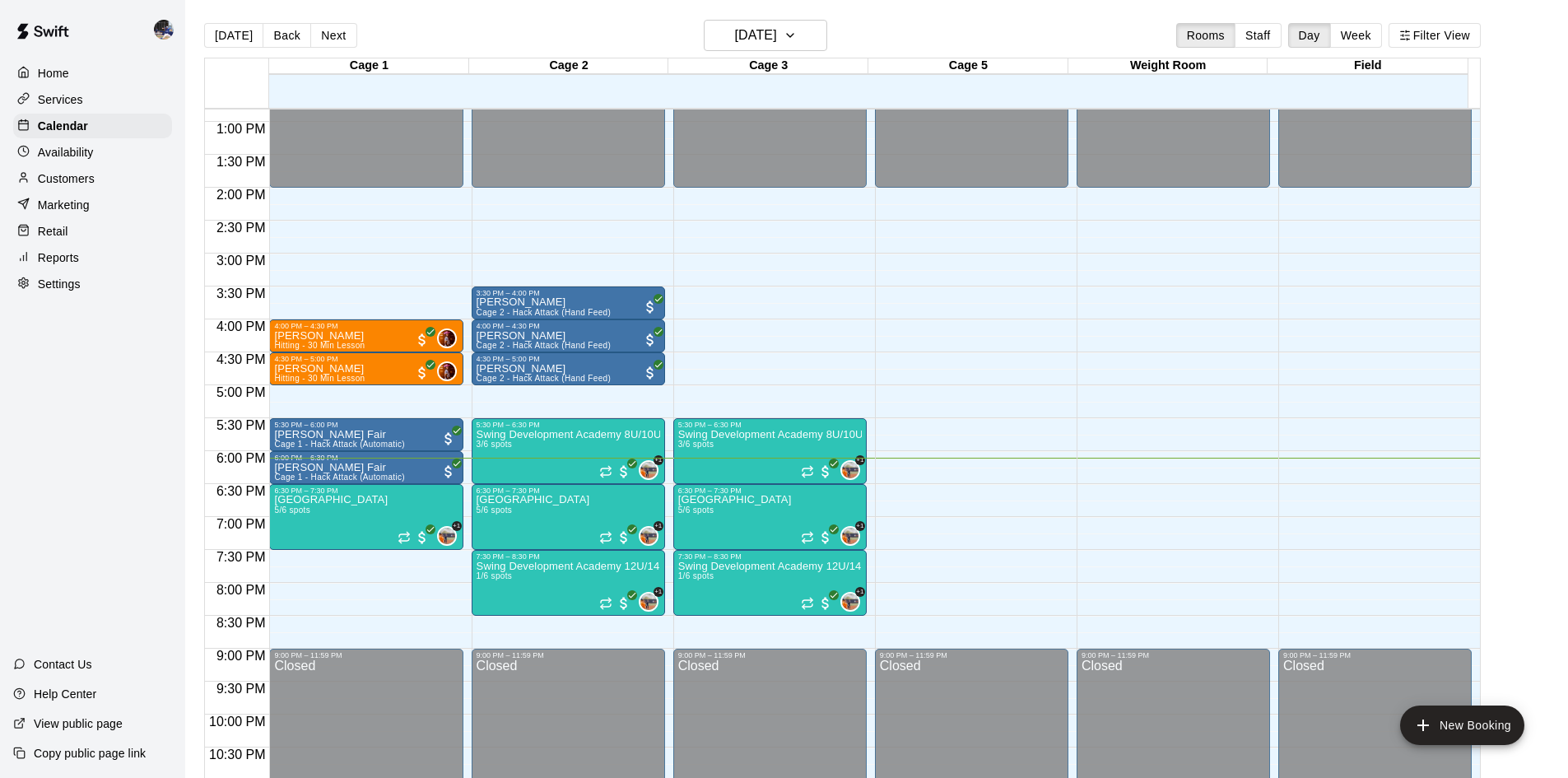
click at [95, 181] on div "Customers" at bounding box center [93, 178] width 159 height 24
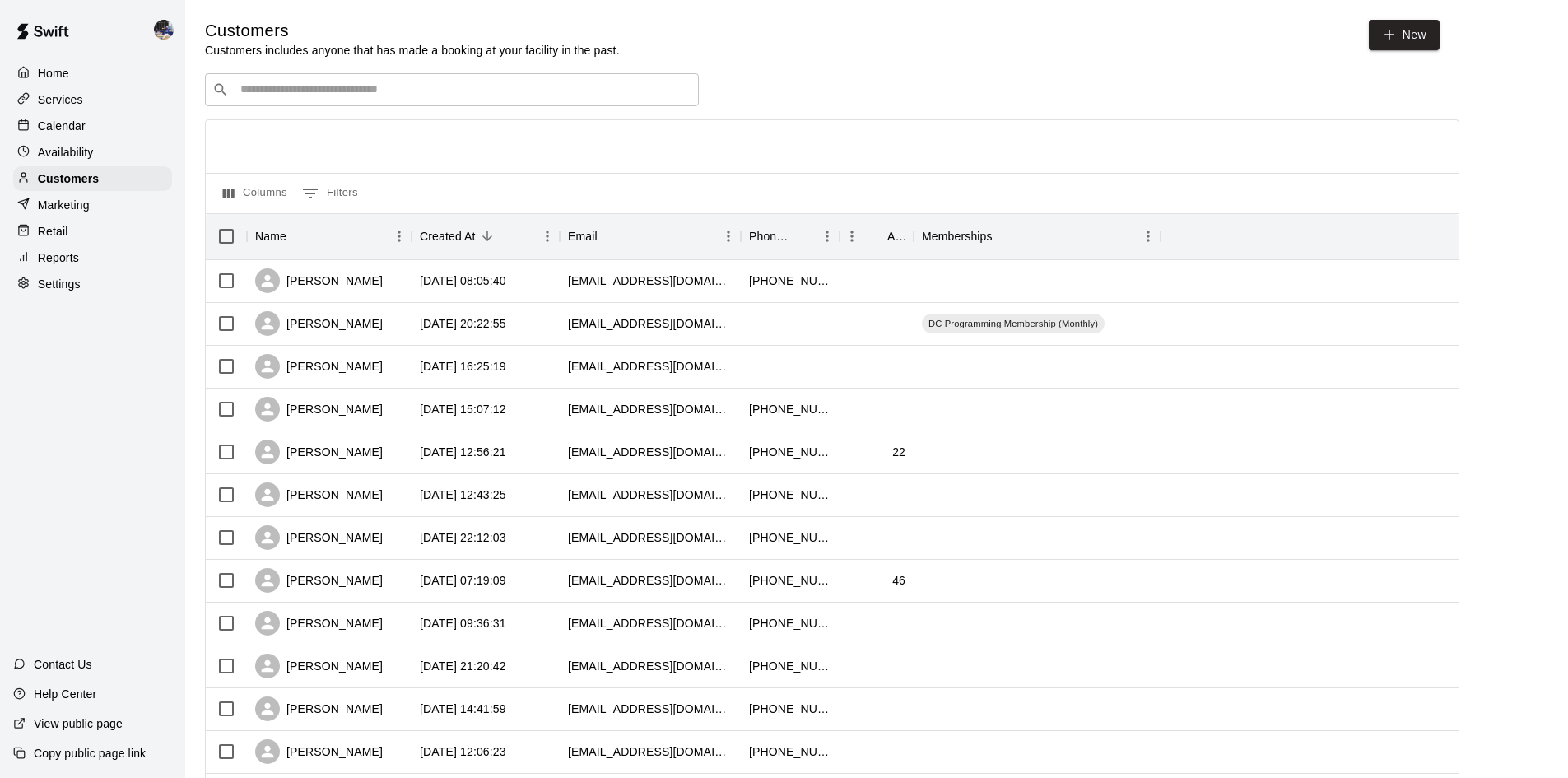
click at [290, 91] on input "Search customers by name or email" at bounding box center [463, 90] width 456 height 17
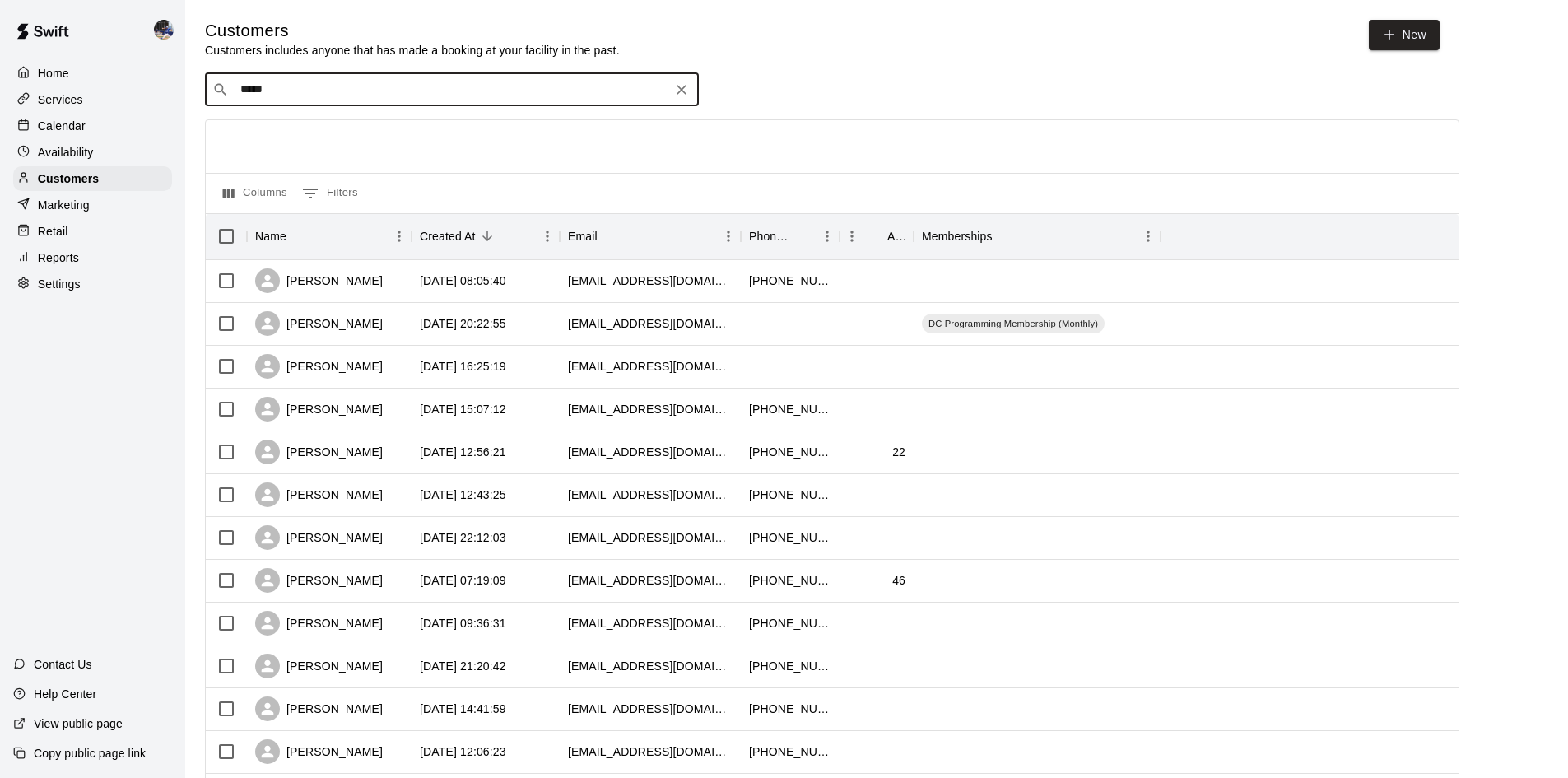
type input "******"
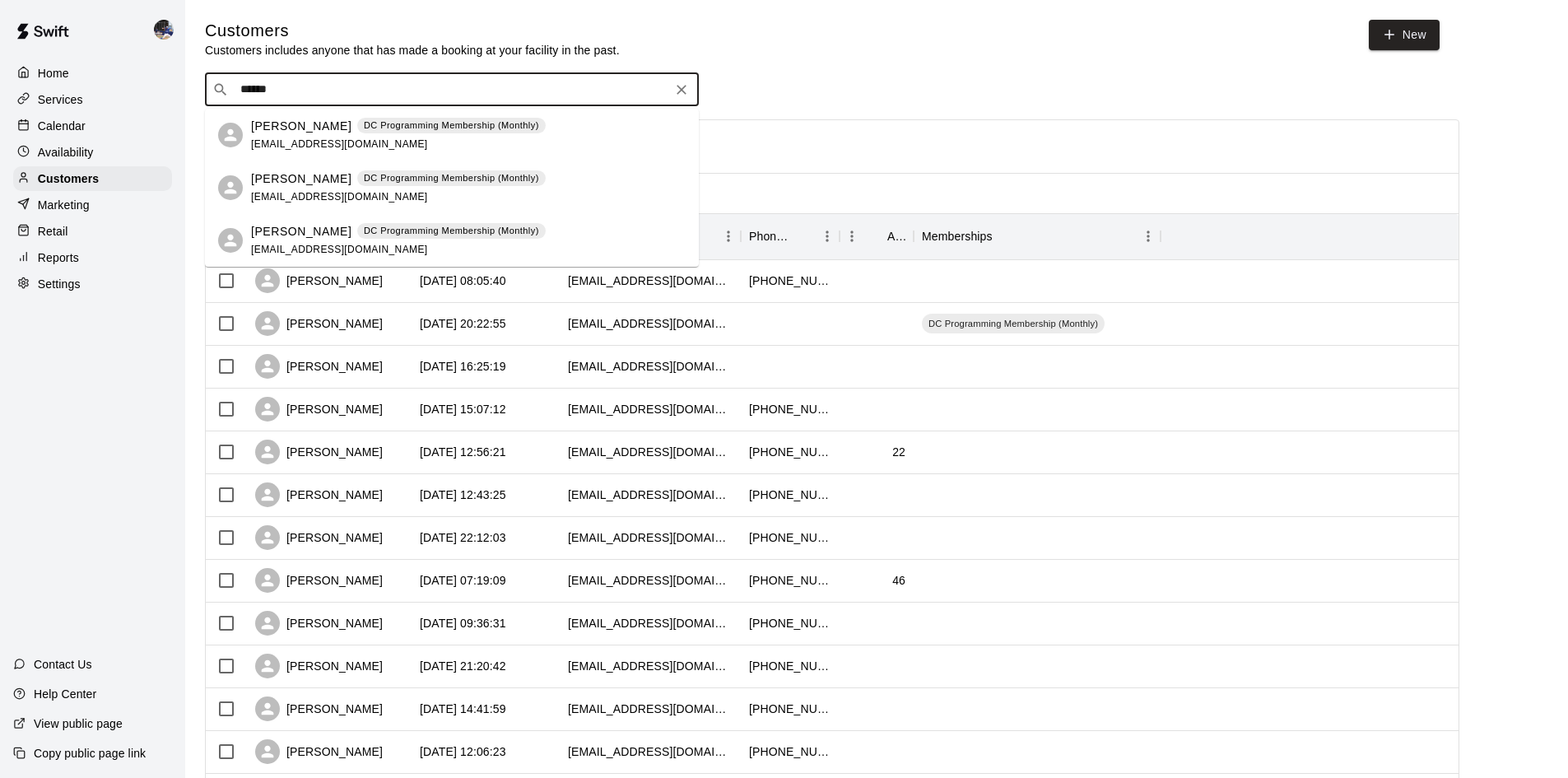
click at [315, 133] on p "[PERSON_NAME]" at bounding box center [300, 126] width 100 height 17
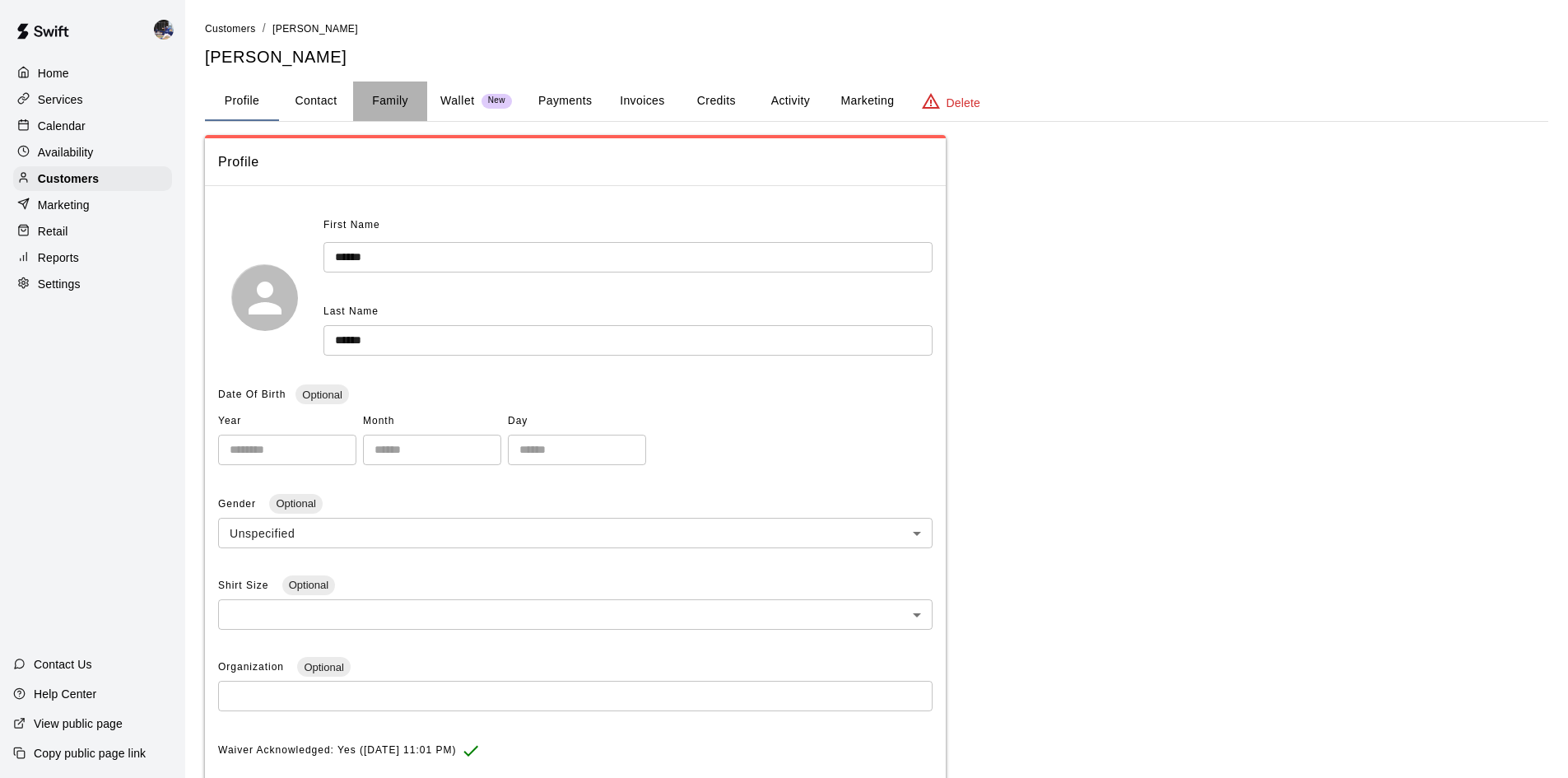
click at [398, 100] on button "Family" at bounding box center [390, 101] width 74 height 40
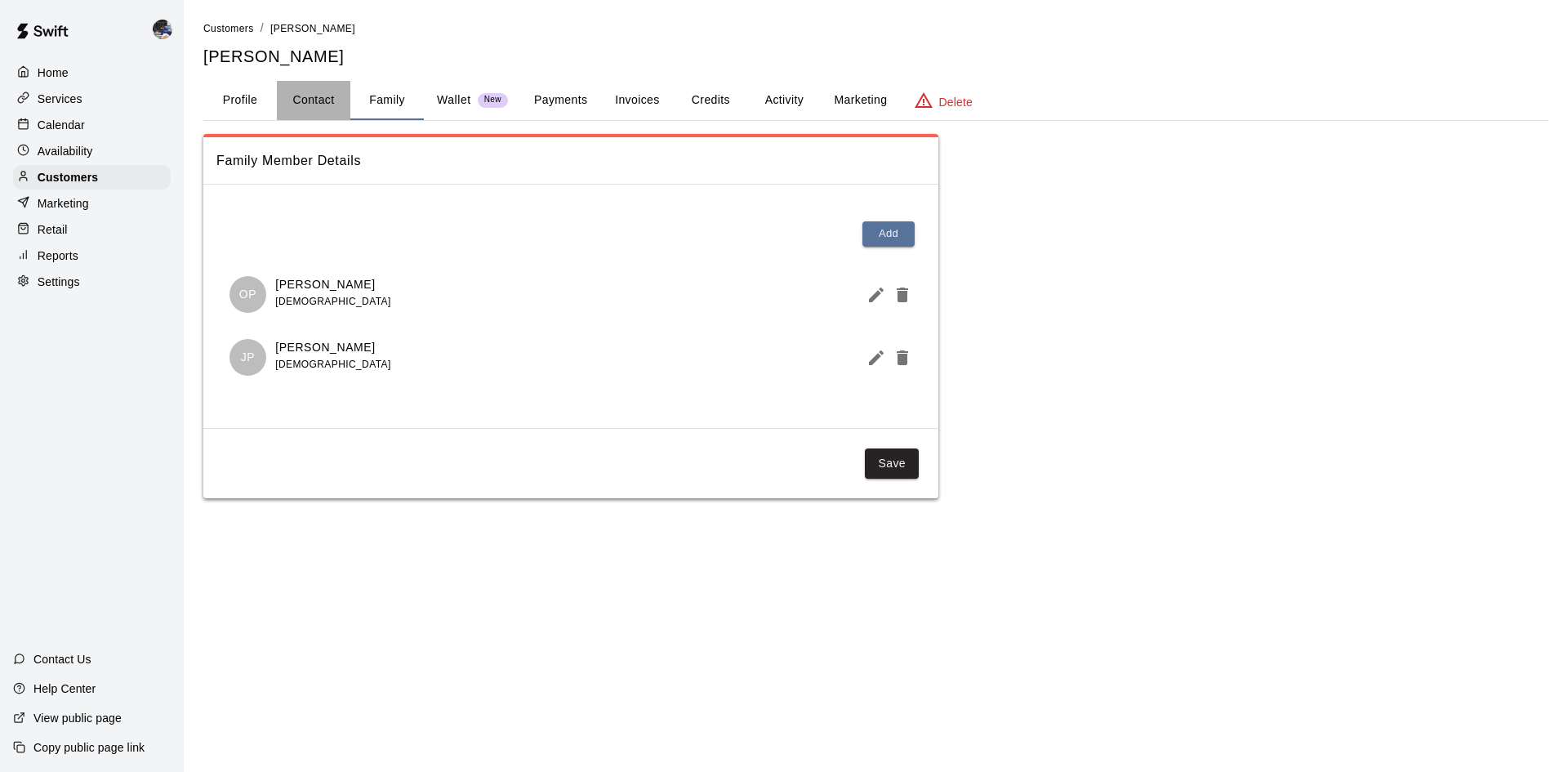
click at [328, 102] on button "Contact" at bounding box center [314, 100] width 74 height 39
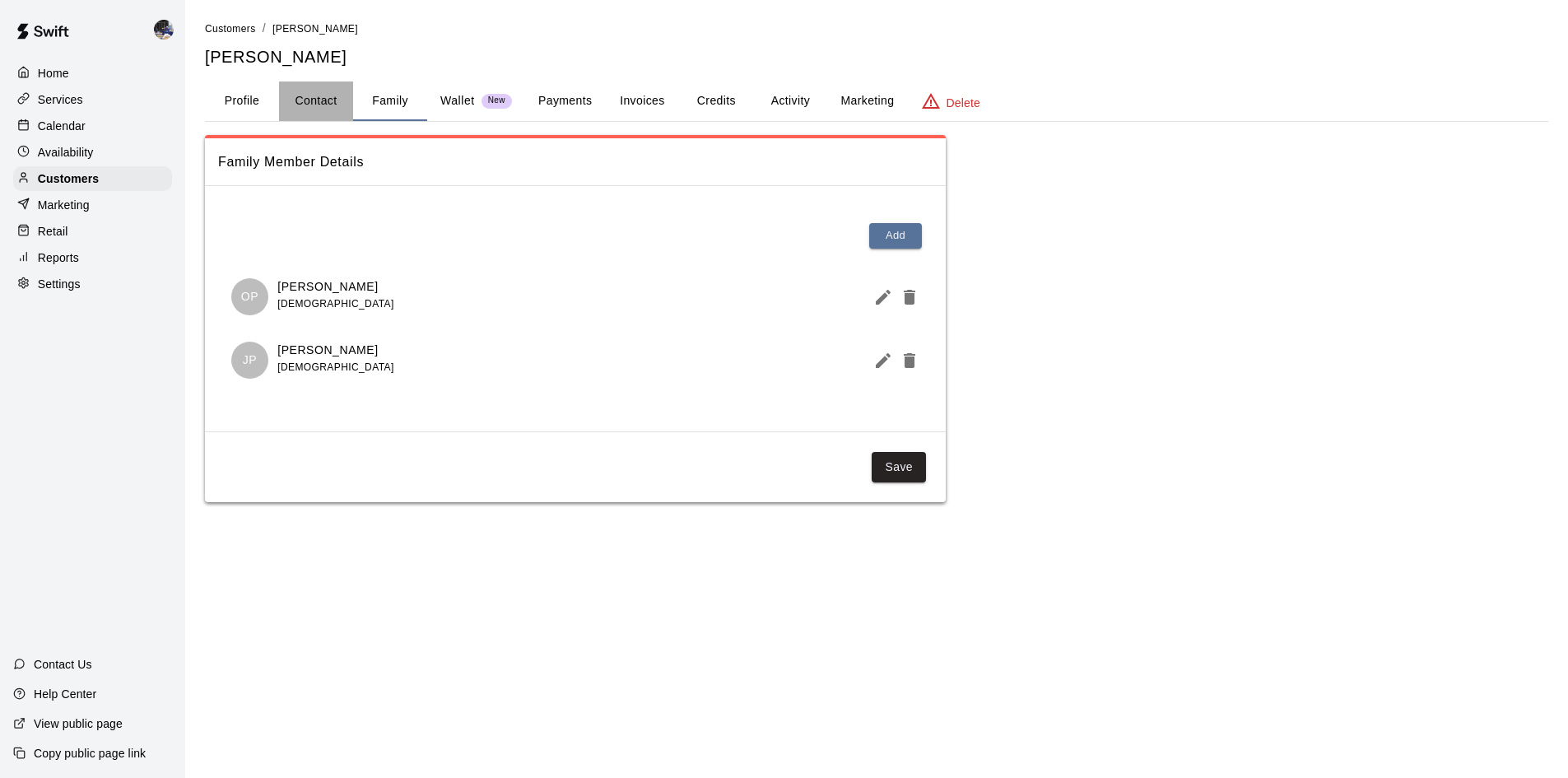
select select "**"
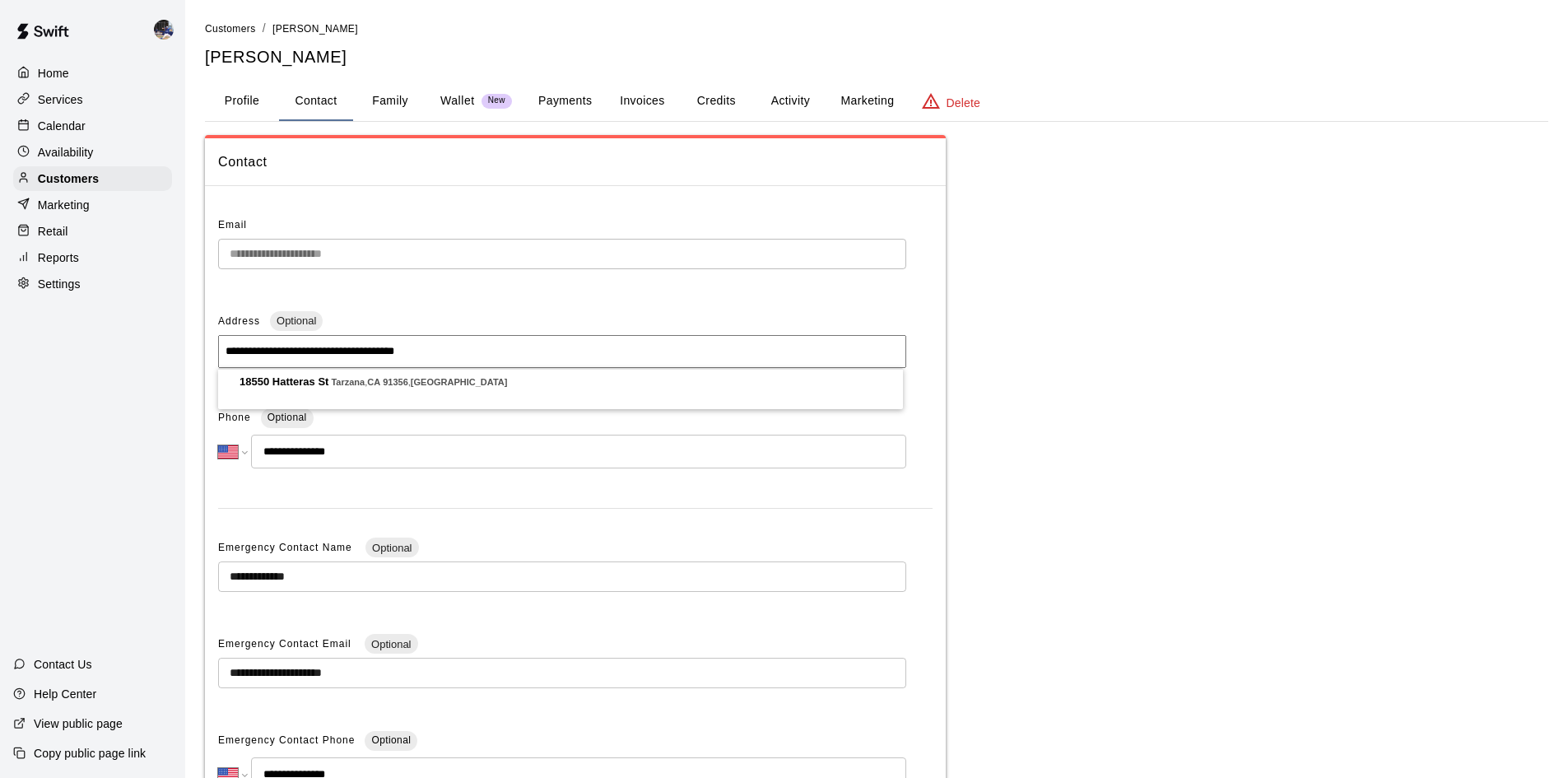
drag, startPoint x: 395, startPoint y: 354, endPoint x: 224, endPoint y: 350, distance: 171.0
click at [224, 350] on input "**********" at bounding box center [561, 351] width 688 height 33
click at [136, 259] on div "**********" at bounding box center [784, 470] width 1568 height 940
click at [214, 256] on div "**********" at bounding box center [576, 521] width 741 height 645
click at [370, 108] on button "Family" at bounding box center [390, 101] width 74 height 40
